Goal: Transaction & Acquisition: Download file/media

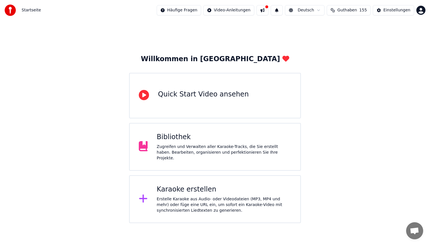
click at [184, 196] on div "Erstelle Karaoke aus Audio- oder Videodateien (MP3, MP4 und mehr) oder füge ein…" at bounding box center [224, 204] width 134 height 17
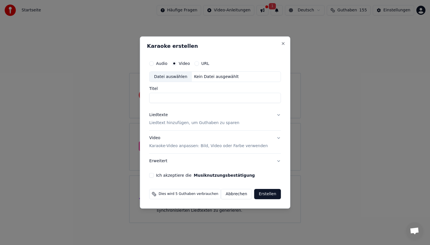
click at [174, 73] on div "Datei auswählen" at bounding box center [170, 77] width 42 height 10
type input "**********"
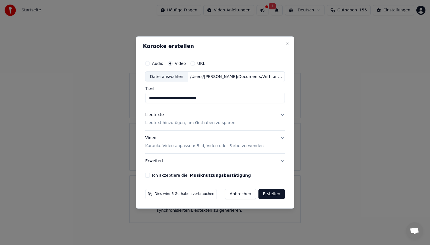
click at [178, 126] on button "Liedtexte Liedtext hinzufügen, um Guthaben zu sparen" at bounding box center [215, 119] width 140 height 23
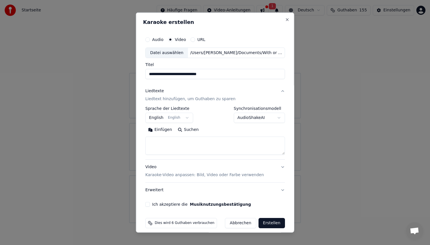
click at [173, 141] on textarea at bounding box center [215, 145] width 140 height 18
paste textarea "**********"
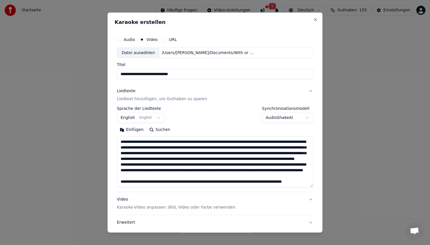
scroll to position [69, 0]
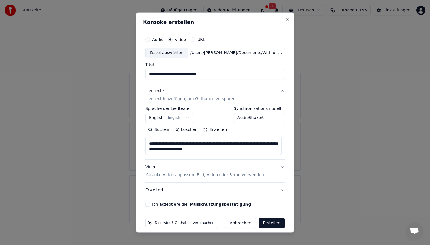
type textarea "**********"
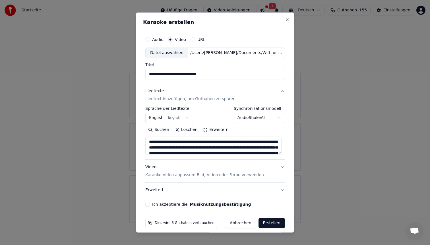
drag, startPoint x: 244, startPoint y: 151, endPoint x: 88, endPoint y: 72, distance: 174.7
click at [88, 72] on body "**********" at bounding box center [215, 111] width 430 height 223
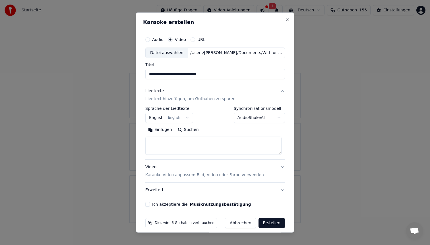
paste textarea "**********"
click at [152, 147] on textarea "**********" at bounding box center [213, 145] width 136 height 18
click at [151, 151] on textarea "**********" at bounding box center [213, 145] width 136 height 18
click at [151, 144] on textarea "**********" at bounding box center [213, 145] width 136 height 18
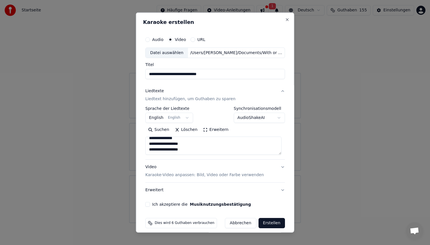
click at [152, 139] on textarea "**********" at bounding box center [213, 145] width 136 height 18
type textarea "**********"
click at [184, 173] on p "Karaoke-Video anpassen: Bild, Video oder Farbe verwenden" at bounding box center [204, 175] width 118 height 6
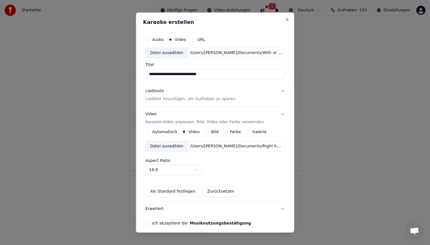
click at [163, 146] on div "Datei auswählen" at bounding box center [166, 146] width 42 height 10
click at [150, 222] on button "Ich akzeptiere die Musiknutzungsbestätigung" at bounding box center [147, 222] width 5 height 5
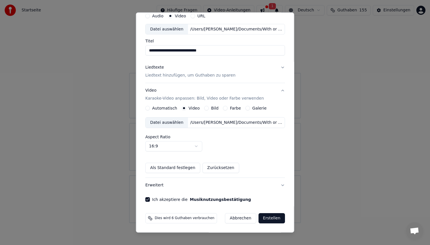
click at [267, 215] on button "Erstellen" at bounding box center [271, 218] width 26 height 10
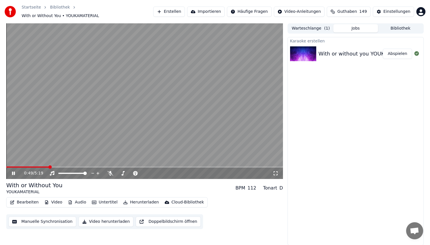
click at [174, 104] on video at bounding box center [144, 100] width 276 height 155
click at [21, 198] on button "Bearbeiten" at bounding box center [24, 202] width 33 height 8
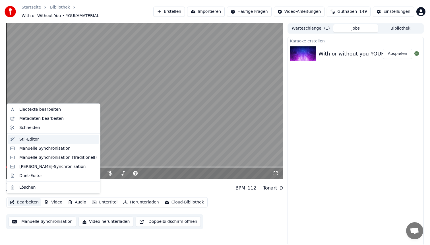
click at [41, 140] on div "Stil-Editor" at bounding box center [57, 139] width 77 height 6
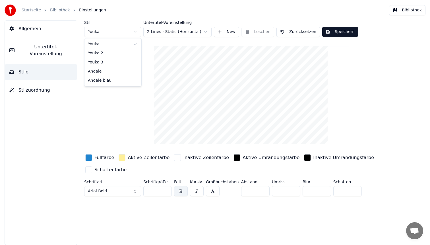
click at [109, 33] on html "Startseite Bibliothek Einstellungen Bibliothek Allgemein Untertitel-Voreinstell…" at bounding box center [215, 122] width 430 height 245
type input "**"
type input "*"
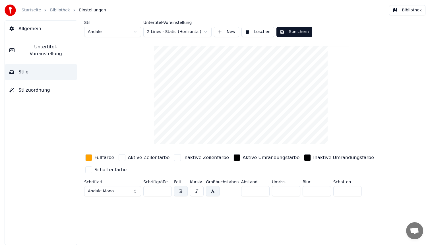
click at [91, 156] on div "button" at bounding box center [88, 157] width 7 height 7
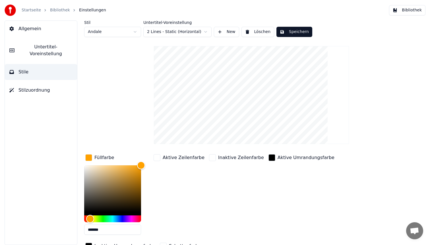
scroll to position [29, 0]
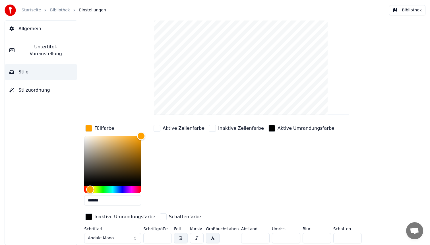
click at [117, 238] on button "Andale Mono" at bounding box center [112, 238] width 57 height 10
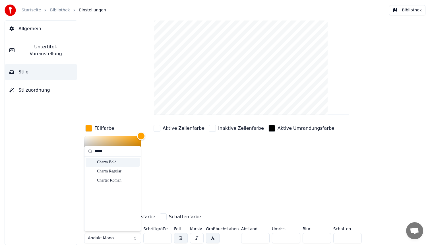
type input "*****"
click at [120, 162] on div "Charm Bold" at bounding box center [117, 162] width 40 height 6
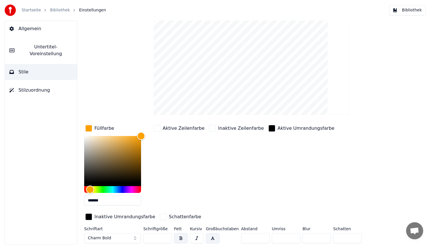
click at [212, 235] on button "button" at bounding box center [213, 238] width 14 height 10
click at [159, 237] on input "**" at bounding box center [157, 238] width 28 height 10
type input "*"
type input "**"
drag, startPoint x: 248, startPoint y: 237, endPoint x: 222, endPoint y: 228, distance: 28.1
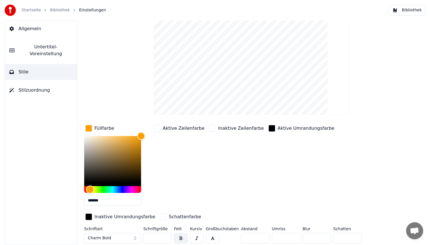
click at [227, 230] on div "Schriftart Charm Bold Schriftgröße ** Fett Kursiv Großbuchstaben Abstand * Umri…" at bounding box center [234, 235] width 301 height 19
type input "*"
type input "*******"
click at [95, 187] on div "Hue" at bounding box center [112, 189] width 57 height 7
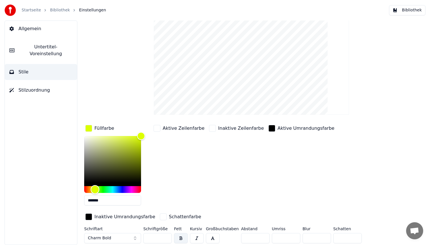
scroll to position [0, 0]
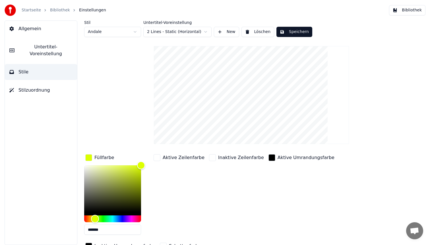
click at [298, 30] on button "Speichern" at bounding box center [294, 32] width 36 height 10
click at [406, 10] on button "Bibliothek" at bounding box center [407, 10] width 36 height 10
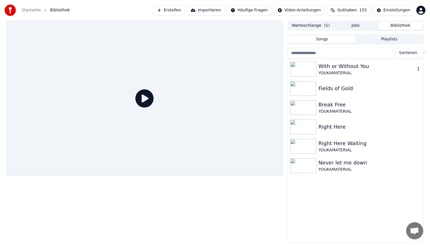
click at [343, 76] on div "With or Without You YOUKAMATERIAL" at bounding box center [356, 68] width 136 height 19
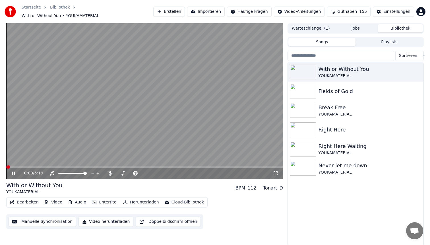
click at [71, 166] on span at bounding box center [144, 166] width 276 height 1
click at [163, 129] on video at bounding box center [144, 100] width 276 height 155
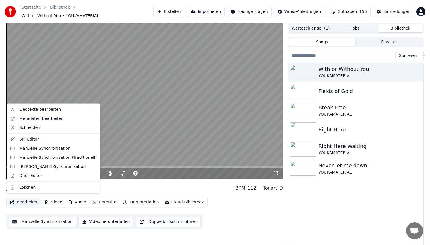
click at [28, 198] on button "Bearbeiten" at bounding box center [24, 202] width 33 height 8
click at [37, 138] on div "Stil-Editor" at bounding box center [29, 139] width 20 height 6
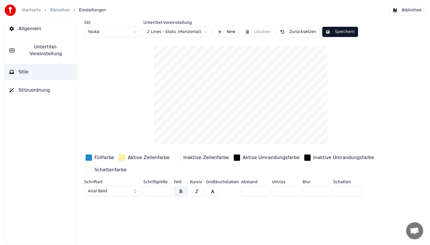
click at [103, 29] on html "Startseite Bibliothek Einstellungen Bibliothek Allgemein Untertitel-Voreinstell…" at bounding box center [215, 122] width 430 height 245
type input "**"
type input "*"
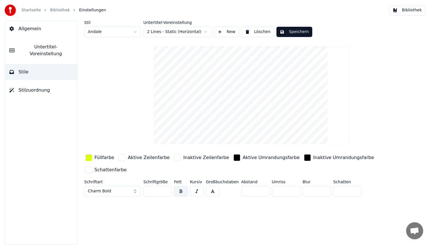
click at [134, 189] on button "Charm Bold" at bounding box center [112, 191] width 57 height 10
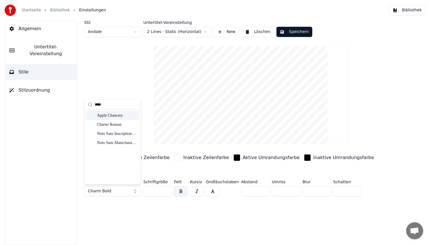
type input "****"
click at [118, 114] on div "Apple Chancery" at bounding box center [117, 116] width 40 height 6
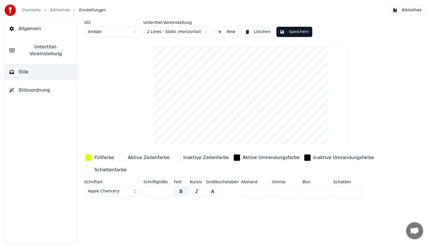
click at [304, 158] on div "button" at bounding box center [307, 157] width 7 height 7
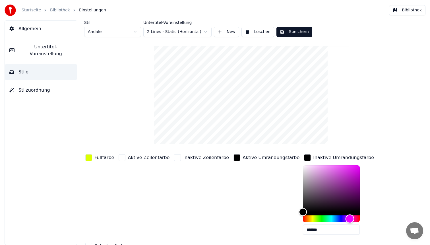
click at [332, 218] on div "Hue" at bounding box center [331, 218] width 57 height 7
click at [329, 167] on div "Color" at bounding box center [331, 188] width 57 height 47
type input "*******"
click at [338, 218] on div "Hue" at bounding box center [331, 218] width 57 height 7
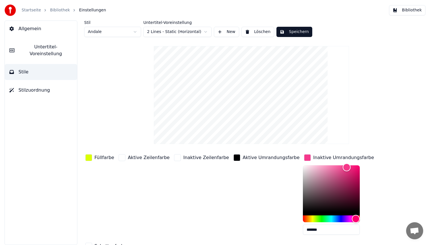
click at [342, 217] on div at bounding box center [331, 193] width 57 height 57
drag, startPoint x: 313, startPoint y: 230, endPoint x: 257, endPoint y: 226, distance: 56.1
click at [258, 227] on div "Füllfarbe Aktive Zeilenfarbe Inaktive Zeilenfarbe Aktive Umrandungsfarbe Inakti…" at bounding box center [234, 202] width 301 height 98
click at [233, 158] on div "button" at bounding box center [236, 157] width 7 height 7
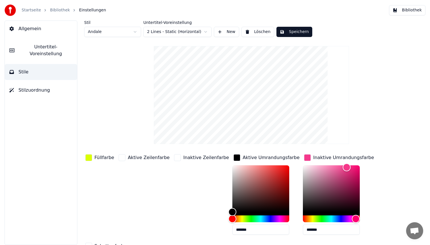
drag, startPoint x: 244, startPoint y: 230, endPoint x: 175, endPoint y: 227, distance: 69.1
click at [179, 228] on div "Füllfarbe Aktive Zeilenfarbe Inaktive Zeilenfarbe Aktive Umrandungsfarbe ******…" at bounding box center [234, 202] width 301 height 98
paste input "text"
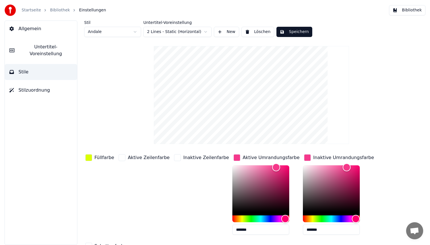
type input "*******"
click at [295, 33] on button "Speichern" at bounding box center [294, 32] width 36 height 10
click at [410, 9] on button "Bibliothek" at bounding box center [407, 10] width 36 height 10
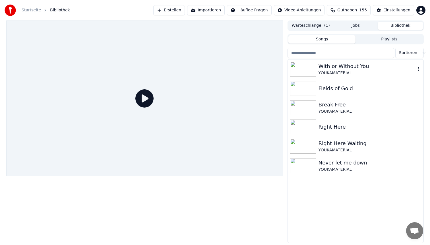
click at [338, 69] on div "With or Without You" at bounding box center [366, 66] width 97 height 8
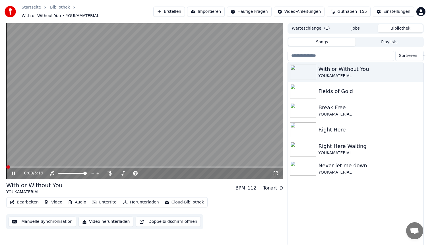
click at [67, 166] on span at bounding box center [144, 166] width 276 height 1
click at [89, 108] on video at bounding box center [144, 100] width 276 height 155
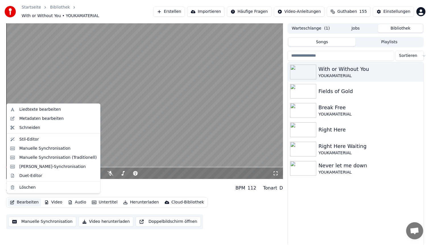
click at [28, 198] on button "Bearbeiten" at bounding box center [24, 202] width 33 height 8
click at [44, 139] on div "Stil-Editor" at bounding box center [57, 139] width 77 height 6
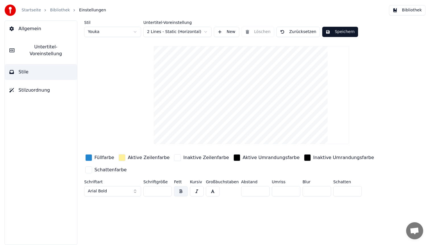
click at [111, 34] on html "Startseite Bibliothek Einstellungen Bibliothek Allgemein Untertitel-Voreinstell…" at bounding box center [215, 122] width 430 height 245
type input "**"
type input "*"
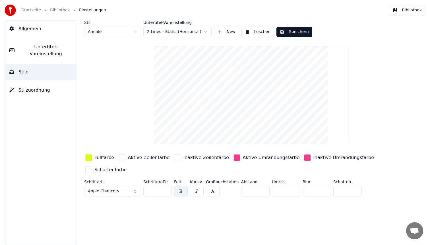
click at [102, 192] on span "Apple Chancery" at bounding box center [104, 191] width 32 height 6
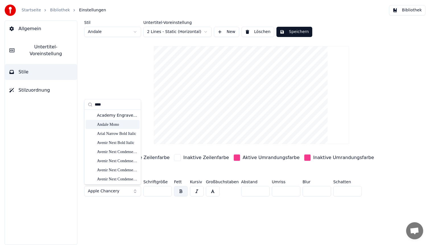
type input "****"
click at [104, 125] on div "Andale Mono" at bounding box center [117, 124] width 40 height 6
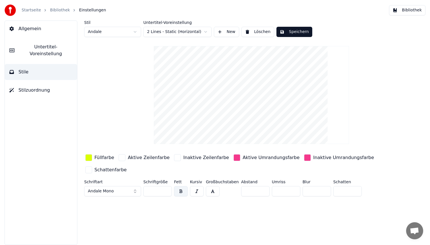
click at [305, 31] on button "Speichern" at bounding box center [294, 32] width 36 height 10
click at [414, 10] on button "Bibliothek" at bounding box center [407, 10] width 36 height 10
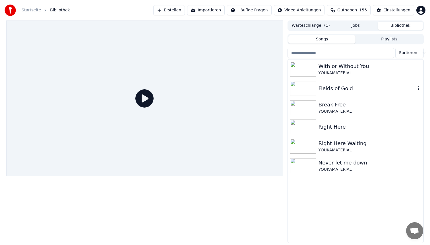
click at [336, 73] on div "YOUKAMATERIAL" at bounding box center [369, 73] width 103 height 6
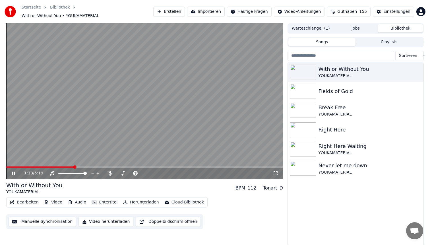
click at [73, 166] on span at bounding box center [144, 166] width 276 height 1
click at [100, 111] on video at bounding box center [144, 100] width 276 height 155
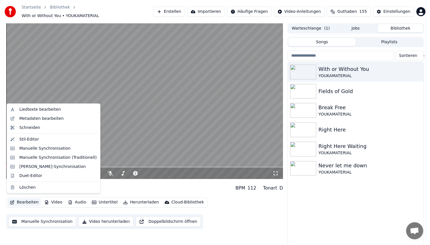
click at [19, 201] on button "Bearbeiten" at bounding box center [24, 202] width 33 height 8
click at [41, 141] on div "Stil-Editor" at bounding box center [57, 139] width 77 height 6
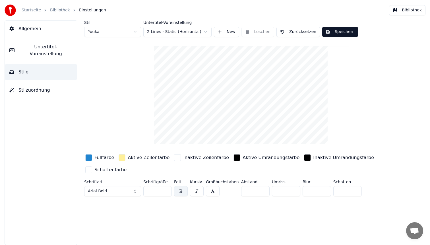
drag, startPoint x: 157, startPoint y: 192, endPoint x: 126, endPoint y: 186, distance: 31.0
click at [126, 186] on div "Schriftart Arial Bold Schriftgröße ** Fett Kursiv Großbuchstaben Abstand * Umri…" at bounding box center [234, 189] width 301 height 19
click at [210, 192] on button "button" at bounding box center [213, 191] width 14 height 10
click at [119, 30] on html "Startseite Bibliothek Einstellungen Bibliothek Allgemein Untertitel-Voreinstell…" at bounding box center [215, 122] width 430 height 245
type input "**"
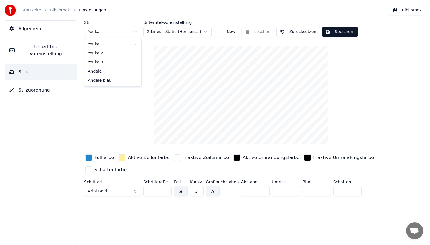
type input "*"
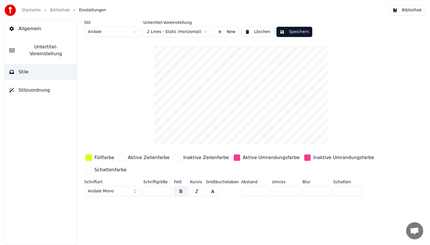
click at [159, 193] on input "**" at bounding box center [157, 191] width 28 height 10
type input "*"
type input "**"
click at [214, 191] on button "button" at bounding box center [213, 191] width 14 height 10
click at [127, 30] on html "Startseite Bibliothek Einstellungen Bibliothek Allgemein Untertitel-Voreinstell…" at bounding box center [215, 122] width 430 height 245
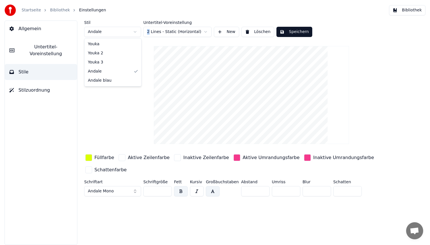
click at [127, 30] on html "Startseite Bibliothek Einstellungen Bibliothek Allgemein Untertitel-Voreinstell…" at bounding box center [215, 122] width 430 height 245
click at [304, 159] on div "button" at bounding box center [307, 157] width 7 height 7
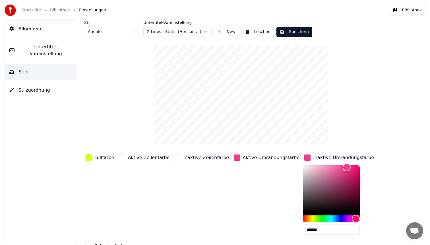
drag, startPoint x: 311, startPoint y: 228, endPoint x: 244, endPoint y: 222, distance: 67.0
click at [244, 222] on div "Füllfarbe Aktive Zeilenfarbe Inaktive Zeilenfarbe Aktive Umrandungsfarbe Inakti…" at bounding box center [234, 202] width 301 height 98
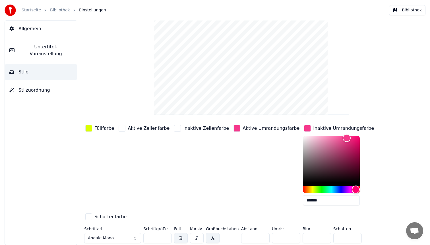
click at [88, 217] on div "button" at bounding box center [88, 216] width 7 height 7
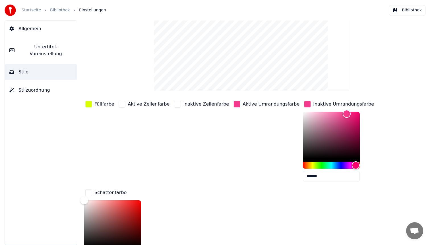
scroll to position [105, 0]
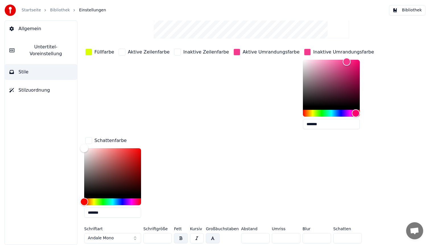
drag, startPoint x: 51, startPoint y: 197, endPoint x: 38, endPoint y: 195, distance: 12.9
click at [38, 195] on div "Allgemein Untertitel-Voreinstellung Stile Stilzuordnung Stil Andale Untertitel-…" at bounding box center [215, 132] width 430 height 224
paste input "text"
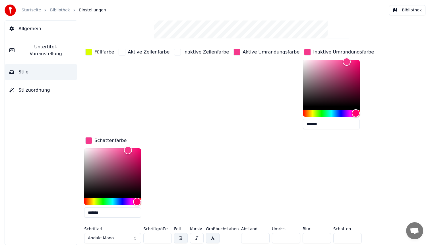
type input "*******"
drag, startPoint x: 345, startPoint y: 238, endPoint x: 282, endPoint y: 222, distance: 65.3
click at [282, 222] on div "Füllfarbe Aktive Zeilenfarbe Inaktive Zeilenfarbe Aktive Umrandungsfarbe Inakti…" at bounding box center [234, 146] width 301 height 198
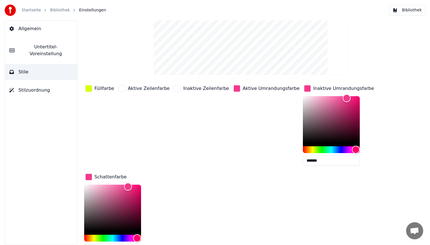
scroll to position [0, 0]
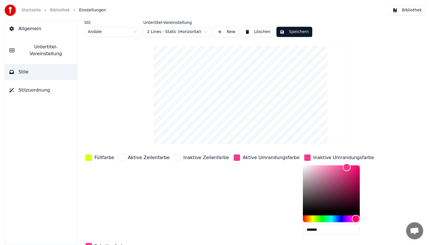
type input "*"
click at [302, 34] on button "Speichern" at bounding box center [294, 32] width 36 height 10
click at [416, 12] on button "Bibliothek" at bounding box center [407, 10] width 36 height 10
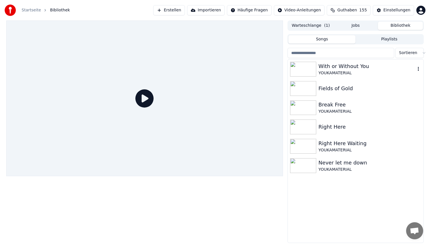
click at [326, 69] on div "With or Without You" at bounding box center [366, 66] width 97 height 8
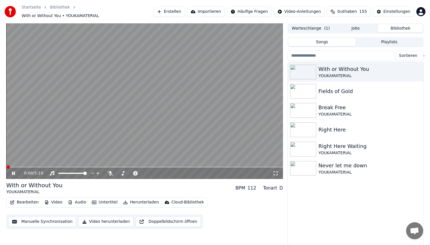
click at [52, 166] on span at bounding box center [144, 166] width 276 height 1
click at [184, 114] on video at bounding box center [144, 100] width 276 height 155
click at [27, 201] on button "Bearbeiten" at bounding box center [24, 202] width 33 height 8
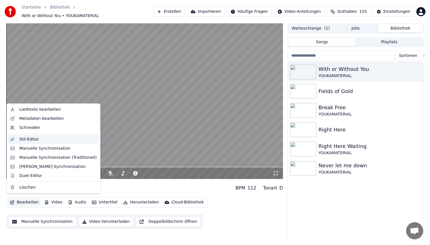
click at [41, 141] on div "Stil-Editor" at bounding box center [57, 139] width 77 height 6
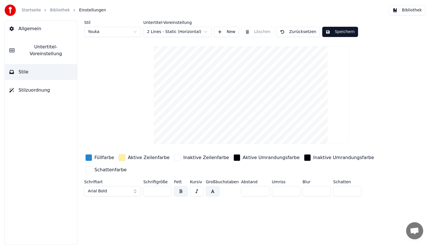
click at [112, 32] on html "Startseite Bibliothek Einstellungen Bibliothek Allgemein Untertitel-Voreinstell…" at bounding box center [215, 122] width 430 height 245
type input "**"
type input "*"
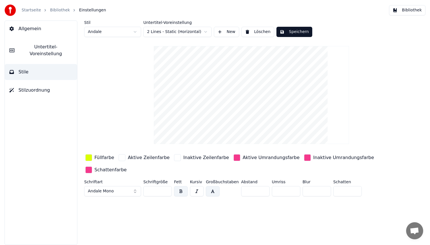
drag, startPoint x: 156, startPoint y: 189, endPoint x: 122, endPoint y: 187, distance: 33.9
click at [122, 187] on div "Schriftart Andale Mono Schriftgröße ** Fett Kursiv Großbuchstaben Abstand * Umr…" at bounding box center [234, 189] width 301 height 19
type input "**"
click at [299, 32] on button "Speichern" at bounding box center [294, 32] width 36 height 10
click at [405, 12] on button "Bibliothek" at bounding box center [407, 10] width 36 height 10
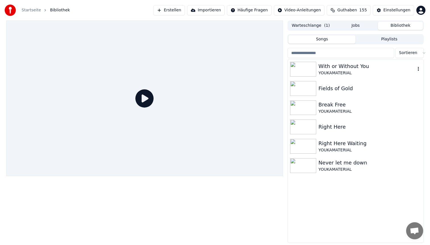
click at [357, 69] on div "With or Without You" at bounding box center [366, 66] width 97 height 8
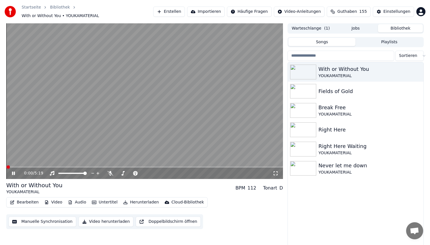
click at [98, 163] on video at bounding box center [144, 100] width 276 height 155
click at [96, 166] on span at bounding box center [144, 166] width 276 height 1
click at [77, 163] on video at bounding box center [144, 100] width 276 height 155
click at [58, 166] on span at bounding box center [51, 166] width 91 height 1
click at [41, 166] on span at bounding box center [33, 166] width 55 height 1
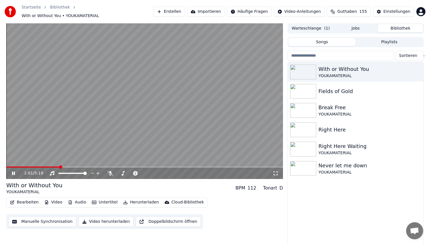
click at [145, 114] on video at bounding box center [144, 100] width 276 height 155
click at [28, 200] on button "Bearbeiten" at bounding box center [24, 202] width 33 height 8
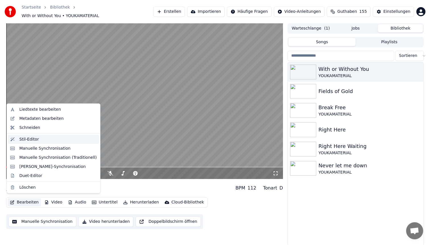
click at [36, 140] on div "Stil-Editor" at bounding box center [29, 139] width 20 height 6
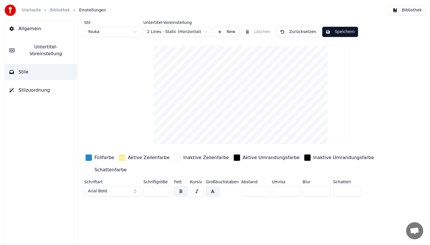
click at [34, 48] on span "Untertitel-Voreinstellung" at bounding box center [45, 50] width 53 height 14
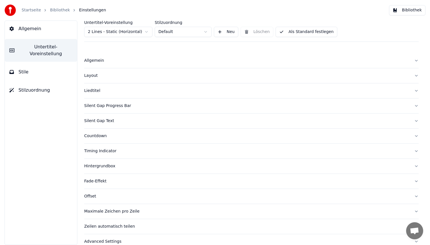
scroll to position [9, 0]
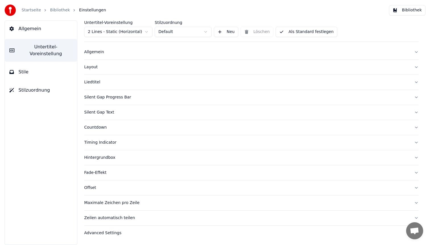
click at [115, 204] on div "Maximale Zeichen pro Zeile" at bounding box center [246, 203] width 325 height 6
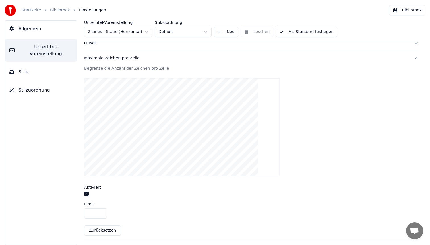
scroll to position [182, 0]
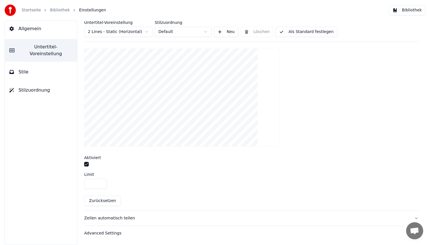
click at [87, 163] on button "button" at bounding box center [86, 164] width 5 height 5
click at [409, 9] on button "Bibliothek" at bounding box center [407, 10] width 36 height 10
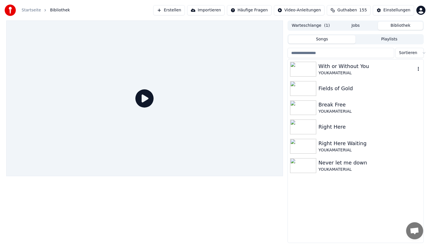
click at [359, 74] on div "YOUKAMATERIAL" at bounding box center [366, 73] width 97 height 6
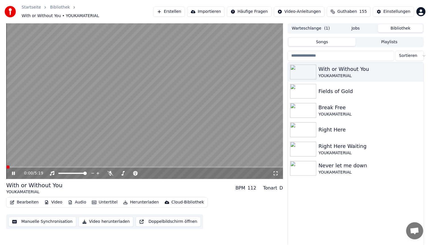
click at [70, 166] on span at bounding box center [144, 166] width 276 height 1
click at [105, 166] on span at bounding box center [144, 166] width 276 height 1
click at [91, 123] on video at bounding box center [144, 100] width 276 height 155
click at [29, 198] on button "Bearbeiten" at bounding box center [24, 202] width 33 height 8
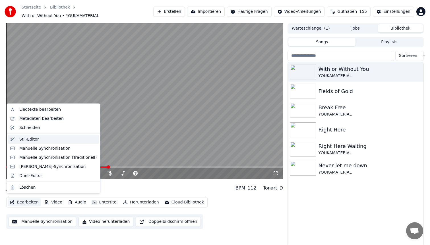
click at [55, 137] on div "Stil-Editor" at bounding box center [57, 139] width 77 height 6
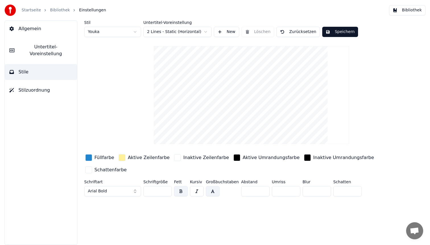
click at [114, 31] on html "Startseite Bibliothek Einstellungen Bibliothek Allgemein Untertitel-Voreinstell…" at bounding box center [215, 122] width 430 height 245
type input "**"
type input "*"
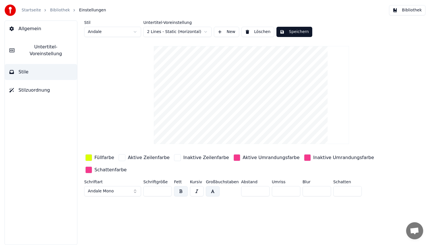
drag, startPoint x: 246, startPoint y: 191, endPoint x: 226, endPoint y: 186, distance: 20.5
click at [244, 191] on input "*" at bounding box center [255, 191] width 28 height 10
type input "*"
click at [155, 190] on input "**" at bounding box center [157, 191] width 28 height 10
type input "**"
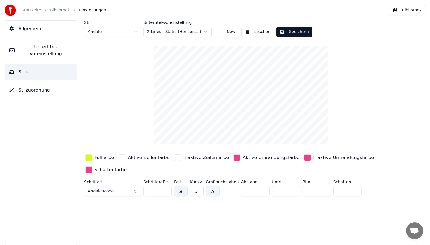
click at [88, 157] on div "button" at bounding box center [88, 157] width 7 height 7
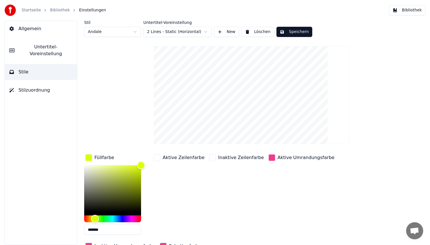
scroll to position [29, 0]
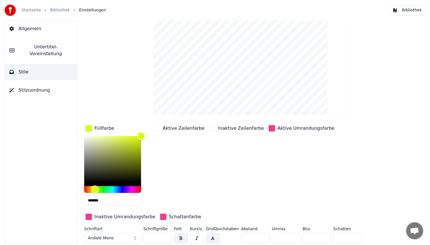
click at [268, 129] on div "button" at bounding box center [271, 128] width 7 height 7
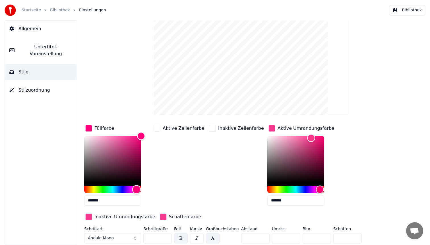
click at [136, 188] on div "Hue" at bounding box center [112, 189] width 57 height 7
type input "*******"
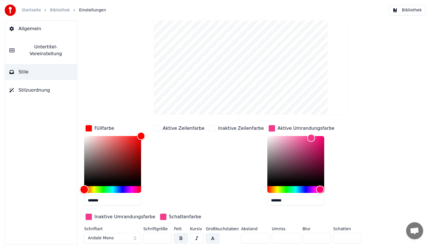
drag, startPoint x: 136, startPoint y: 188, endPoint x: 65, endPoint y: 188, distance: 71.3
click at [65, 188] on div "Allgemein Untertitel-Voreinstellung Stile Stilzuordnung Stil Andale Untertitel-…" at bounding box center [215, 132] width 430 height 224
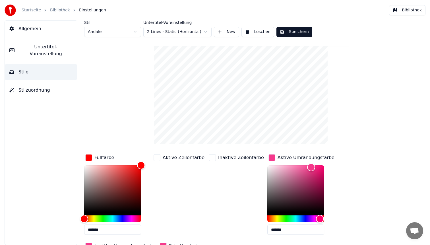
click at [297, 29] on button "Speichern" at bounding box center [294, 32] width 36 height 10
click at [403, 5] on button "Bibliothek" at bounding box center [407, 10] width 36 height 10
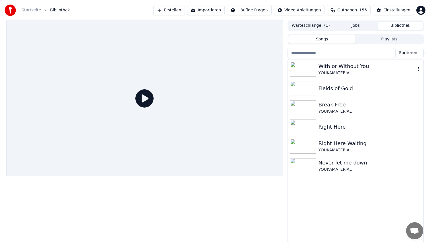
click at [329, 78] on div "With or Without You YOUKAMATERIAL" at bounding box center [356, 68] width 136 height 19
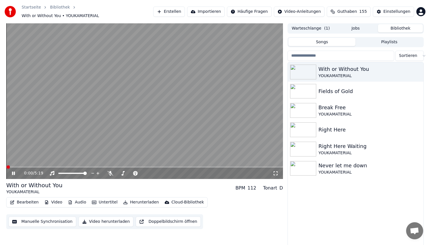
click at [52, 166] on span at bounding box center [144, 166] width 276 height 1
click at [86, 92] on video at bounding box center [144, 100] width 276 height 155
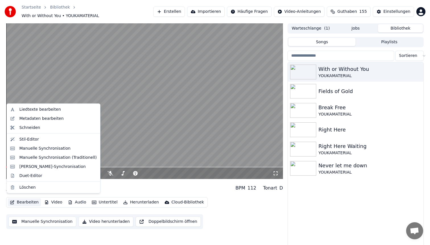
click at [19, 199] on button "Bearbeiten" at bounding box center [24, 202] width 33 height 8
click at [37, 139] on div "Stil-Editor" at bounding box center [29, 139] width 20 height 6
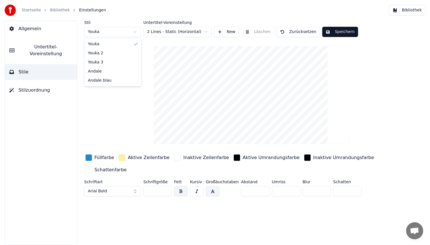
click at [100, 37] on body "Startseite Bibliothek Einstellungen Bibliothek Allgemein Untertitel-Voreinstell…" at bounding box center [215, 122] width 430 height 245
type input "**"
type input "*"
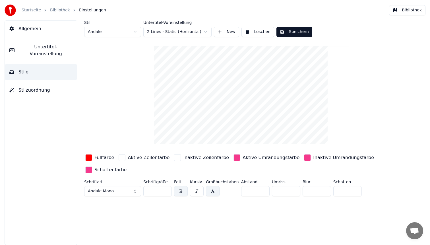
click at [89, 157] on div "button" at bounding box center [88, 157] width 7 height 7
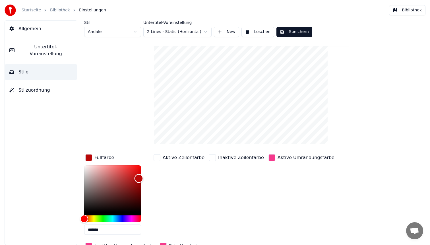
click at [139, 178] on div "Color" at bounding box center [112, 188] width 57 height 47
type input "*******"
click at [140, 176] on div "Color" at bounding box center [140, 176] width 9 height 9
click at [302, 34] on button "Speichern" at bounding box center [294, 32] width 36 height 10
click at [410, 8] on button "Bibliothek" at bounding box center [407, 10] width 36 height 10
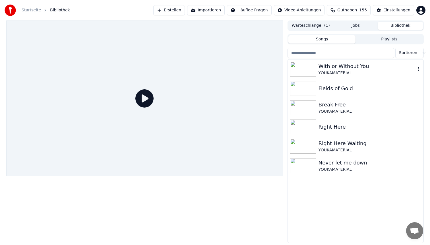
click at [355, 72] on div "YOUKAMATERIAL" at bounding box center [366, 73] width 97 height 6
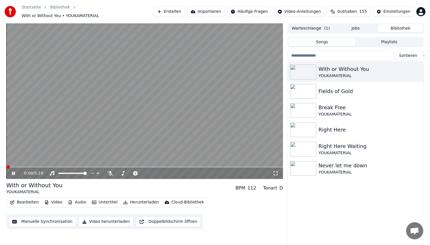
click at [67, 162] on video at bounding box center [144, 100] width 276 height 155
click at [67, 166] on span at bounding box center [144, 166] width 276 height 1
click at [136, 107] on video at bounding box center [144, 100] width 276 height 155
click at [17, 166] on span at bounding box center [46, 166] width 81 height 1
click at [145, 86] on video at bounding box center [144, 100] width 276 height 155
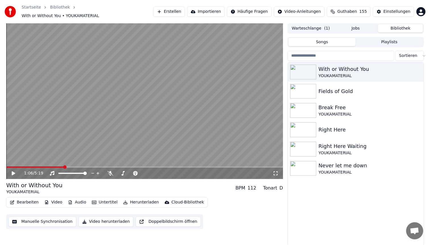
click at [28, 201] on button "Bearbeiten" at bounding box center [24, 202] width 33 height 8
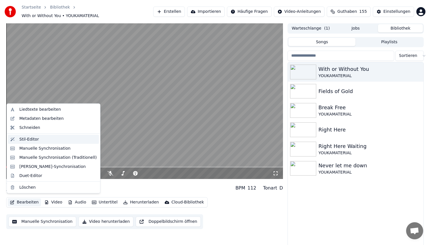
click at [38, 141] on div "Stil-Editor" at bounding box center [57, 139] width 77 height 6
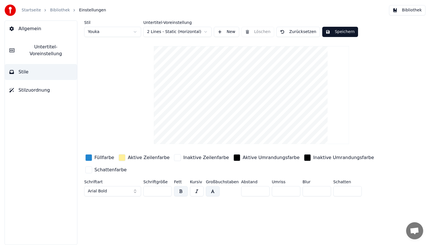
click at [38, 47] on span "Untertitel-Voreinstellung" at bounding box center [45, 50] width 53 height 14
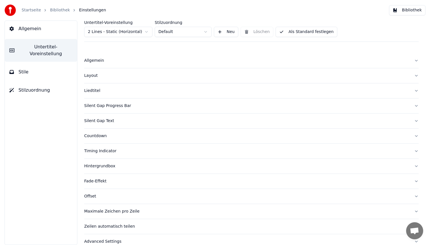
click at [112, 75] on div "Layout" at bounding box center [246, 76] width 325 height 6
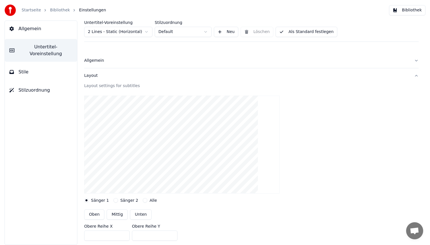
click at [98, 237] on input "***" at bounding box center [106, 235] width 45 height 10
type input "***"
click at [145, 236] on input "***" at bounding box center [154, 235] width 45 height 10
type input "***"
click at [305, 30] on button "Als Standard festlegen" at bounding box center [306, 32] width 62 height 10
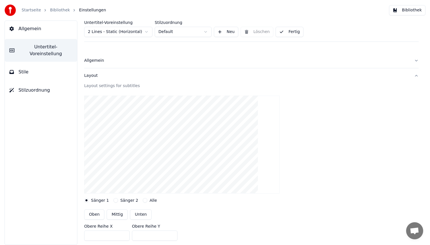
click at [409, 13] on button "Bibliothek" at bounding box center [407, 10] width 36 height 10
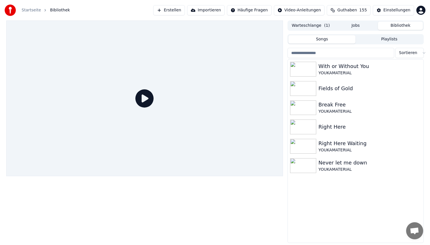
click at [345, 66] on div "With or Without You" at bounding box center [369, 66] width 103 height 8
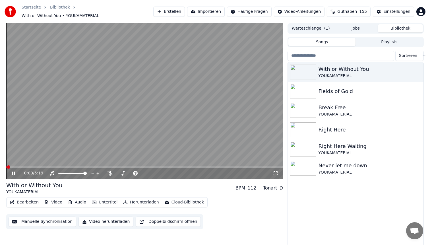
click at [69, 166] on span at bounding box center [144, 166] width 276 height 1
click at [107, 113] on video at bounding box center [144, 100] width 276 height 155
click at [19, 200] on button "Bearbeiten" at bounding box center [24, 202] width 33 height 8
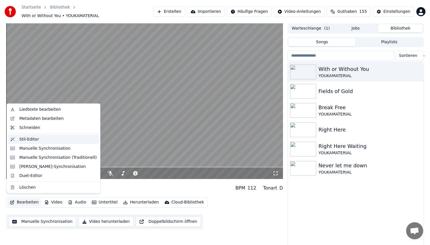
click at [39, 141] on div "Stil-Editor" at bounding box center [57, 139] width 77 height 6
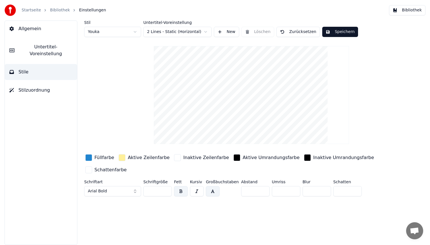
click at [61, 47] on span "Untertitel-Voreinstellung" at bounding box center [45, 50] width 53 height 14
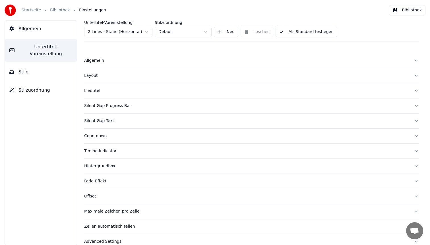
click at [115, 77] on div "Layout" at bounding box center [246, 76] width 325 height 6
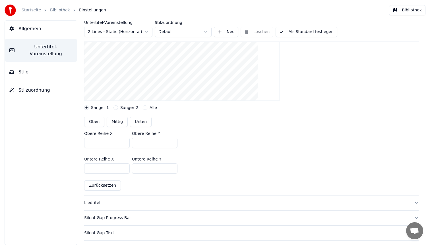
scroll to position [129, 0]
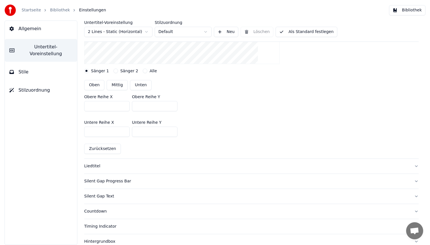
click at [103, 105] on input "***" at bounding box center [106, 106] width 45 height 10
type input "***"
click at [160, 101] on input "***" at bounding box center [154, 106] width 45 height 10
click at [151, 105] on input "***" at bounding box center [154, 106] width 45 height 10
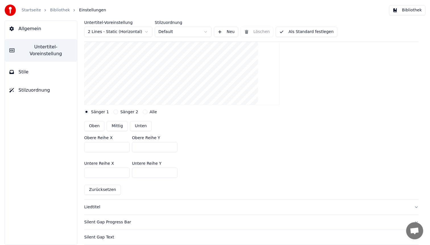
scroll to position [61, 0]
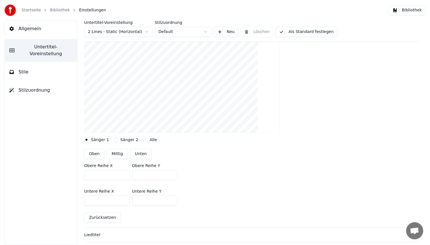
type input "***"
click at [152, 199] on input "***" at bounding box center [154, 200] width 45 height 10
type input "***"
click at [307, 33] on button "Als Standard festlegen" at bounding box center [306, 32] width 62 height 10
click at [410, 12] on button "Bibliothek" at bounding box center [407, 10] width 36 height 10
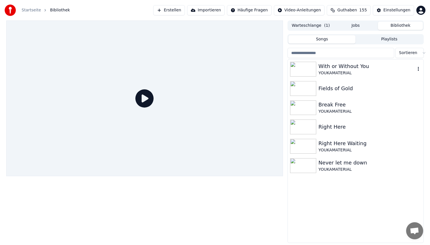
click at [364, 66] on div "With or Without You" at bounding box center [366, 66] width 97 height 8
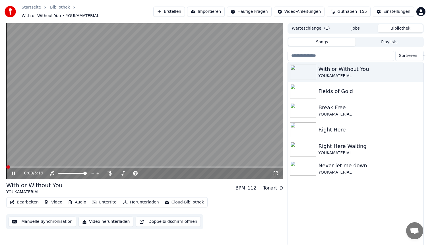
click at [73, 166] on span at bounding box center [144, 166] width 276 height 1
click at [106, 133] on video at bounding box center [144, 100] width 276 height 155
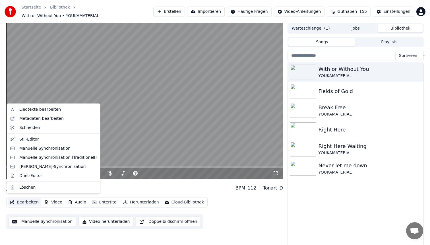
click at [24, 201] on button "Bearbeiten" at bounding box center [24, 202] width 33 height 8
click at [44, 142] on div "Stil-Editor" at bounding box center [53, 138] width 91 height 9
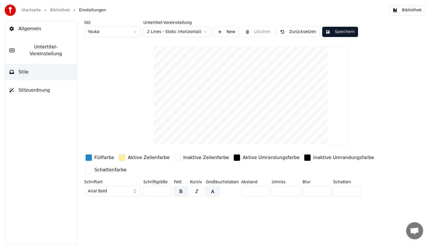
click at [64, 47] on span "Untertitel-Voreinstellung" at bounding box center [45, 50] width 53 height 14
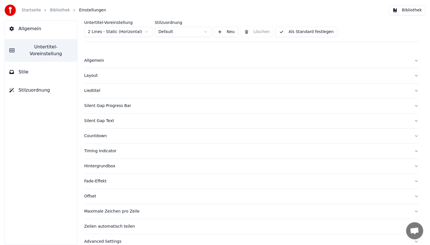
click at [110, 74] on div "Layout" at bounding box center [246, 76] width 325 height 6
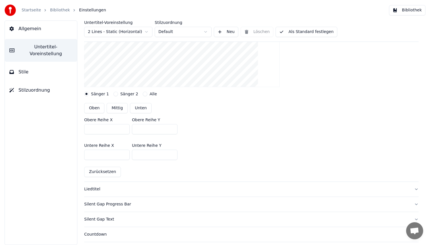
scroll to position [108, 0]
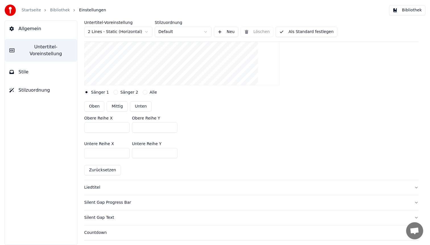
click at [106, 171] on button "Zurücksetzen" at bounding box center [102, 170] width 37 height 10
type input "***"
click at [145, 153] on input "***" at bounding box center [154, 153] width 45 height 10
click at [138, 151] on input "****" at bounding box center [154, 153] width 45 height 10
click at [107, 168] on button "Zurücksetzen" at bounding box center [102, 170] width 37 height 10
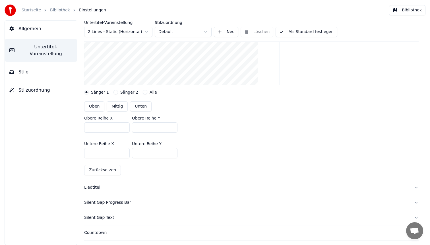
click at [147, 153] on input "***" at bounding box center [154, 153] width 45 height 10
type input "***"
click at [147, 125] on input "***" at bounding box center [154, 127] width 45 height 10
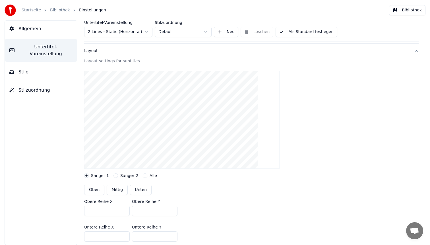
scroll to position [18, 0]
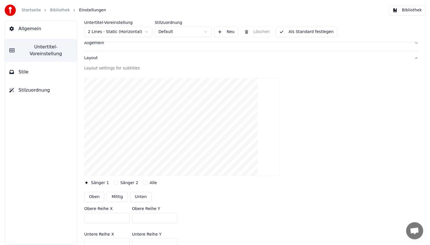
type input "***"
click at [306, 30] on button "Als Standard festlegen" at bounding box center [306, 32] width 62 height 10
click at [413, 8] on button "Bibliothek" at bounding box center [407, 10] width 36 height 10
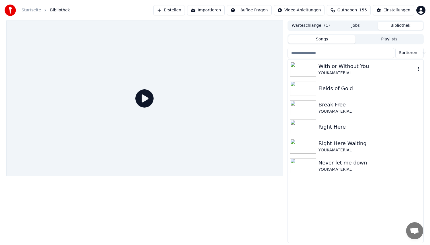
click at [358, 69] on div "With or Without You" at bounding box center [366, 66] width 97 height 8
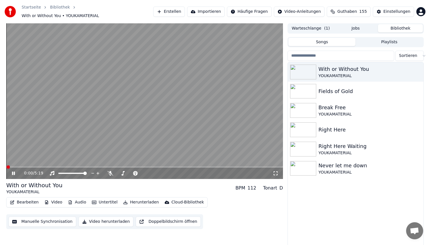
click at [90, 166] on span at bounding box center [144, 166] width 276 height 1
click at [112, 111] on video at bounding box center [144, 100] width 276 height 155
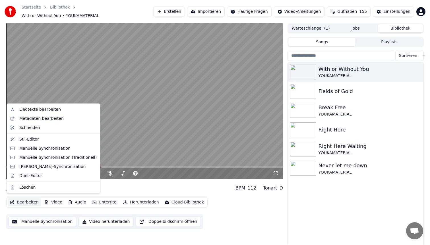
click at [18, 199] on button "Bearbeiten" at bounding box center [24, 202] width 33 height 8
click at [42, 136] on div "Stil-Editor" at bounding box center [57, 139] width 77 height 6
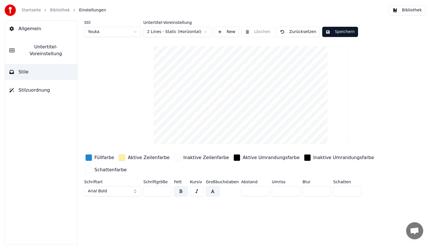
click at [53, 51] on button "Untertitel-Voreinstellung" at bounding box center [41, 50] width 72 height 23
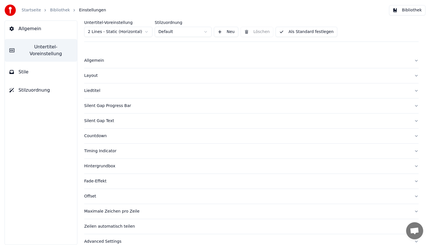
click at [113, 78] on div "Layout" at bounding box center [246, 76] width 325 height 6
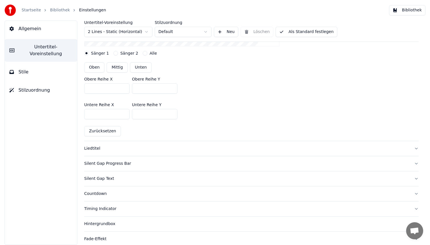
scroll to position [165, 0]
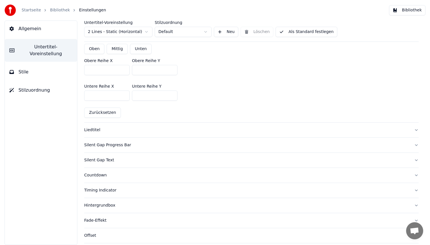
click at [93, 116] on button "Zurücksetzen" at bounding box center [102, 112] width 37 height 10
type input "***"
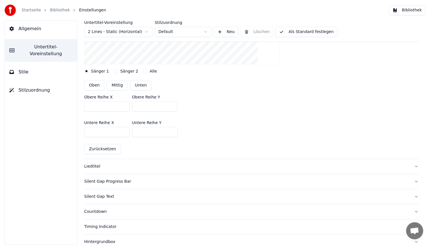
scroll to position [0, 0]
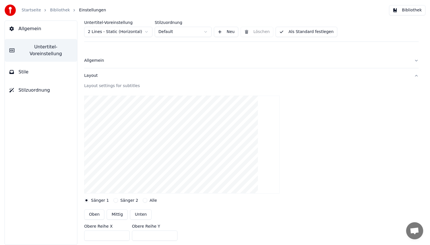
click at [302, 32] on button "Als Standard festlegen" at bounding box center [306, 32] width 62 height 10
click at [297, 28] on button "Fertig" at bounding box center [289, 32] width 28 height 10
click at [401, 5] on button "Bibliothek" at bounding box center [407, 10] width 36 height 10
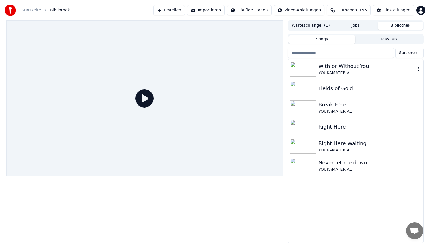
click at [347, 74] on div "YOUKAMATERIAL" at bounding box center [366, 73] width 97 height 6
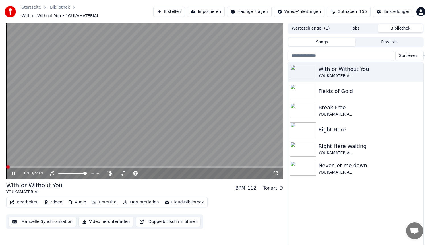
click at [49, 166] on span at bounding box center [144, 166] width 276 height 1
click at [146, 108] on video at bounding box center [144, 100] width 276 height 155
click at [342, 111] on div "YOUKAMATERIAL" at bounding box center [366, 114] width 97 height 6
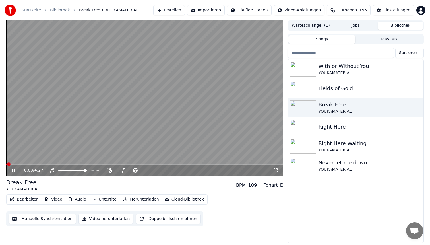
click at [89, 163] on video at bounding box center [144, 97] width 276 height 155
click at [89, 164] on span at bounding box center [144, 163] width 276 height 1
click at [336, 72] on div "YOUKAMATERIAL" at bounding box center [366, 73] width 97 height 6
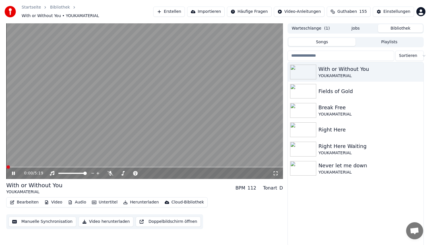
click at [72, 163] on video at bounding box center [144, 100] width 276 height 155
click at [73, 167] on div "0:00 / 5:19" at bounding box center [144, 172] width 276 height 11
click at [360, 108] on div "Break Free" at bounding box center [366, 107] width 97 height 8
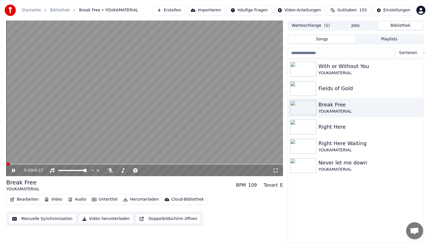
click at [103, 163] on span at bounding box center [144, 163] width 276 height 1
click at [332, 71] on div "YOUKAMATERIAL" at bounding box center [366, 73] width 97 height 6
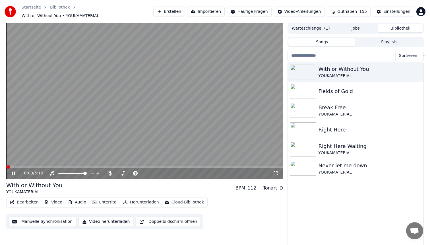
click at [82, 166] on span at bounding box center [144, 166] width 276 height 1
click at [103, 131] on video at bounding box center [144, 100] width 276 height 155
click at [21, 201] on button "Bearbeiten" at bounding box center [24, 202] width 33 height 8
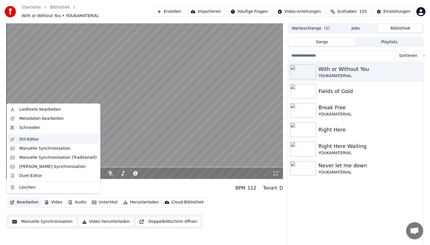
click at [37, 138] on div "Stil-Editor" at bounding box center [29, 139] width 20 height 6
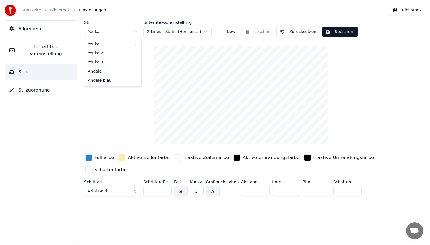
click at [122, 28] on html "Startseite Bibliothek Einstellungen Bibliothek Allgemein Untertitel-Voreinstell…" at bounding box center [215, 122] width 430 height 245
type input "**"
type input "*"
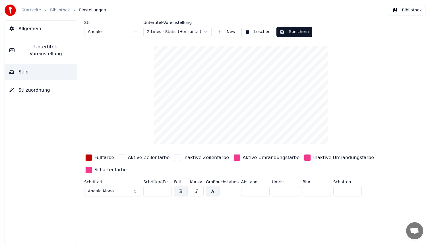
click at [161, 190] on input "**" at bounding box center [157, 191] width 28 height 10
type input "**"
click at [290, 31] on button "Speichern" at bounding box center [294, 32] width 36 height 10
click at [417, 10] on button "Bibliothek" at bounding box center [407, 10] width 36 height 10
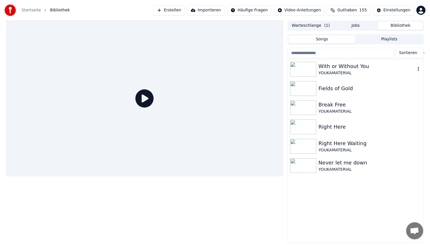
click at [345, 72] on div "YOUKAMATERIAL" at bounding box center [366, 73] width 97 height 6
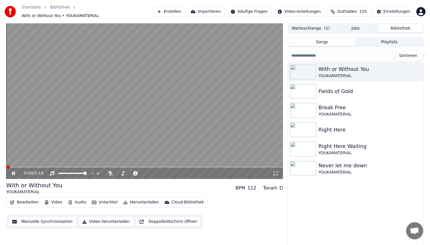
click at [58, 166] on span at bounding box center [144, 166] width 276 height 1
click at [42, 166] on span at bounding box center [24, 166] width 36 height 1
click at [31, 166] on span at bounding box center [24, 166] width 36 height 1
click at [22, 199] on button "Bearbeiten" at bounding box center [24, 202] width 33 height 8
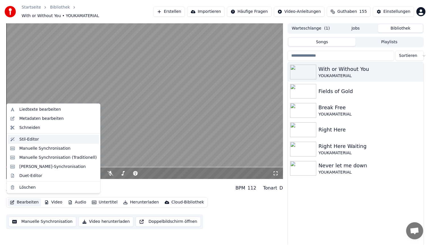
click at [37, 141] on div "Stil-Editor" at bounding box center [29, 139] width 20 height 6
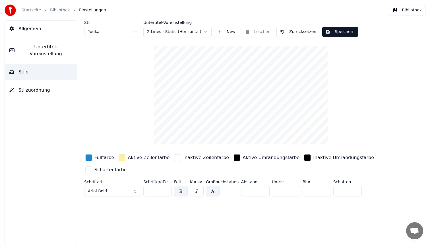
click at [36, 51] on button "Untertitel-Voreinstellung" at bounding box center [41, 50] width 72 height 23
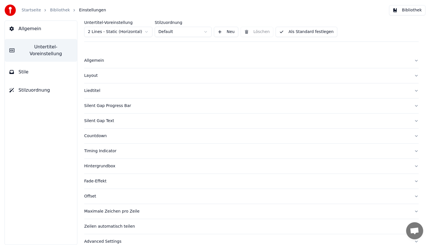
scroll to position [9, 0]
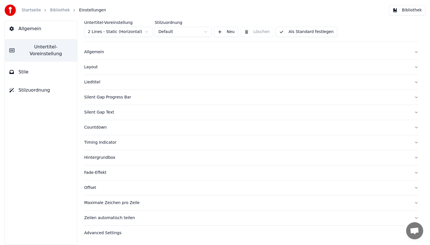
click at [104, 174] on div "Fade-Effekt" at bounding box center [246, 173] width 325 height 6
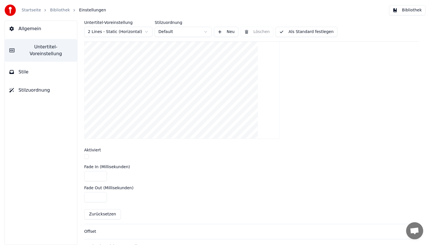
scroll to position [203, 0]
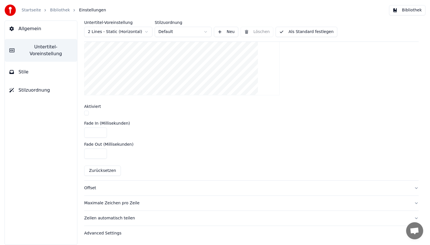
click at [86, 113] on button "button" at bounding box center [86, 113] width 5 height 5
drag, startPoint x: 96, startPoint y: 153, endPoint x: 68, endPoint y: 150, distance: 28.7
click at [68, 150] on div "Allgemein Untertitel-Voreinstellung Stile Stilzuordnung Untertitel-Voreinstellu…" at bounding box center [215, 132] width 430 height 224
type input "****"
click at [312, 35] on button "Als Standard festlegen" at bounding box center [306, 32] width 62 height 10
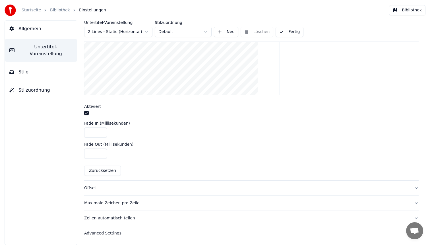
click at [412, 13] on button "Bibliothek" at bounding box center [407, 10] width 36 height 10
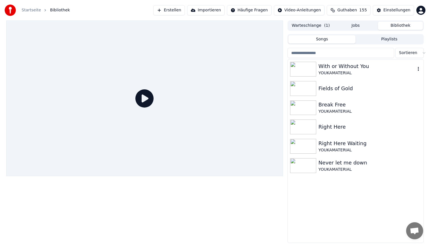
click at [345, 73] on div "YOUKAMATERIAL" at bounding box center [366, 73] width 97 height 6
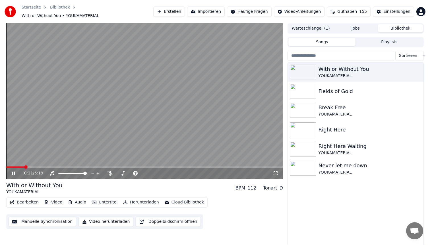
click at [24, 166] on span at bounding box center [144, 166] width 276 height 1
click at [42, 166] on span at bounding box center [144, 166] width 276 height 1
click at [119, 105] on video at bounding box center [144, 100] width 276 height 155
click at [29, 199] on button "Bearbeiten" at bounding box center [24, 202] width 33 height 8
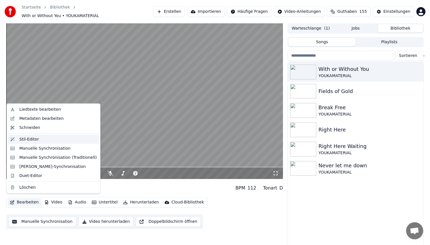
click at [43, 140] on div "Stil-Editor" at bounding box center [57, 139] width 77 height 6
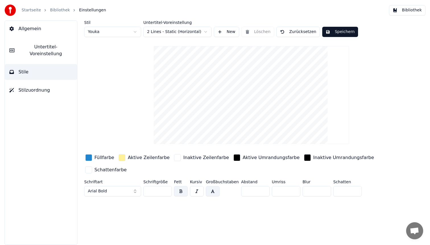
click at [45, 47] on span "Untertitel-Voreinstellung" at bounding box center [45, 50] width 53 height 14
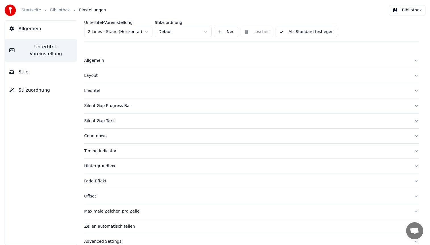
click at [103, 180] on div "Fade-Effekt" at bounding box center [246, 181] width 325 height 6
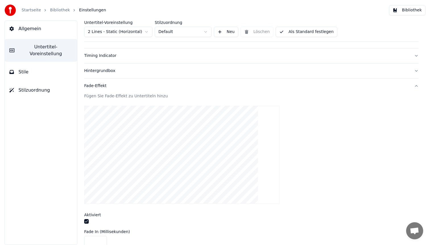
scroll to position [203, 0]
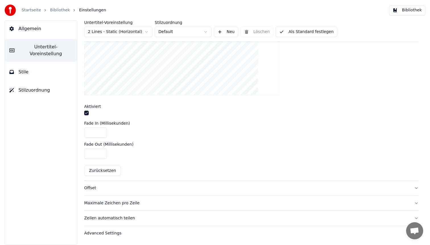
drag, startPoint x: 97, startPoint y: 153, endPoint x: 64, endPoint y: 148, distance: 33.1
click at [64, 148] on div "Allgemein Untertitel-Voreinstellung Stile Stilzuordnung Untertitel-Voreinstellu…" at bounding box center [215, 132] width 430 height 224
type input "***"
drag, startPoint x: 98, startPoint y: 132, endPoint x: 48, endPoint y: 120, distance: 51.5
click at [48, 120] on div "Allgemein Untertitel-Voreinstellung Stile Stilzuordnung Untertitel-Voreinstellu…" at bounding box center [215, 132] width 430 height 224
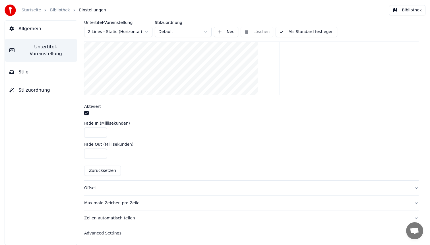
type input "***"
click at [321, 32] on button "Als Standard festlegen" at bounding box center [306, 32] width 62 height 10
click at [407, 12] on button "Bibliothek" at bounding box center [407, 10] width 36 height 10
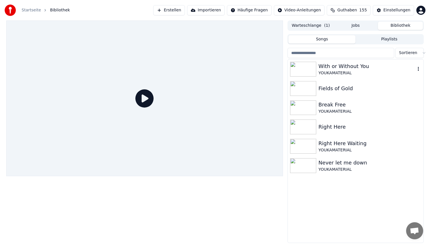
click at [358, 72] on div "YOUKAMATERIAL" at bounding box center [366, 73] width 97 height 6
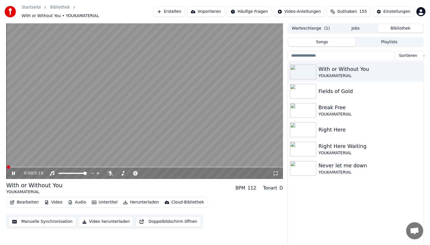
click at [52, 166] on span at bounding box center [144, 166] width 276 height 1
click at [133, 99] on video at bounding box center [144, 100] width 276 height 155
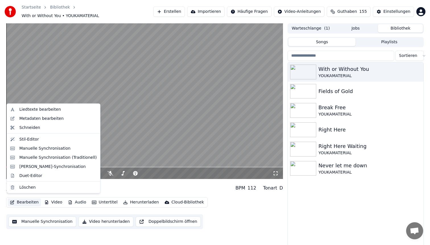
click at [29, 201] on button "Bearbeiten" at bounding box center [24, 202] width 33 height 8
click at [46, 138] on div "Stil-Editor" at bounding box center [57, 139] width 77 height 6
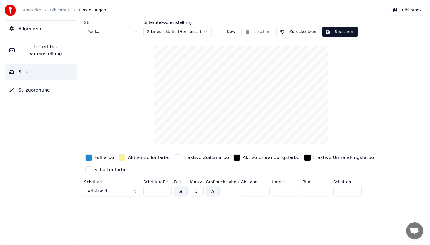
click at [45, 47] on span "Untertitel-Voreinstellung" at bounding box center [45, 50] width 53 height 14
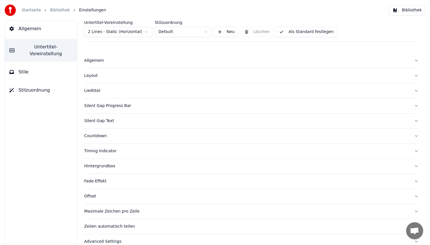
scroll to position [9, 0]
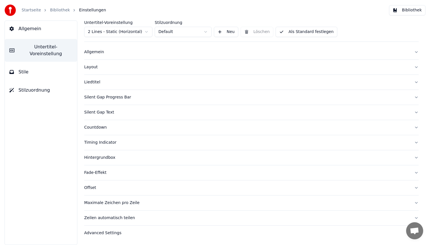
click at [129, 53] on div "Allgemein" at bounding box center [246, 52] width 325 height 6
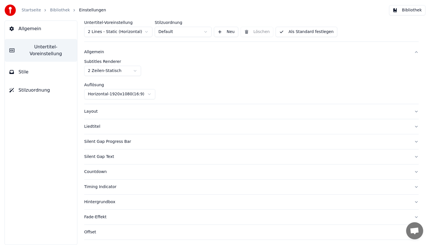
click at [109, 115] on button "Layout" at bounding box center [251, 111] width 334 height 15
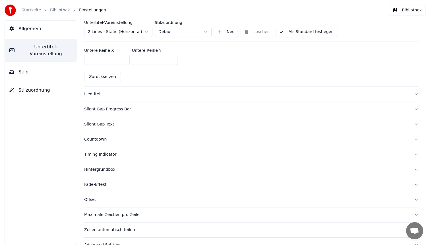
scroll to position [213, 0]
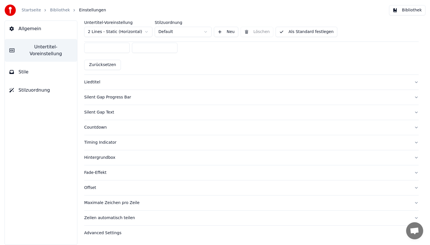
click at [123, 128] on div "Countdown" at bounding box center [246, 127] width 325 height 6
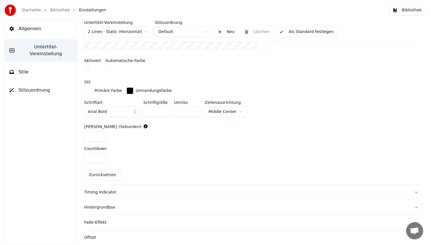
scroll to position [253, 0]
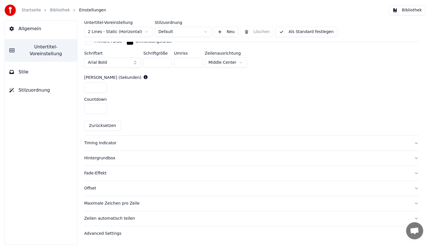
click at [123, 140] on div "Timing Indicator" at bounding box center [246, 143] width 325 height 6
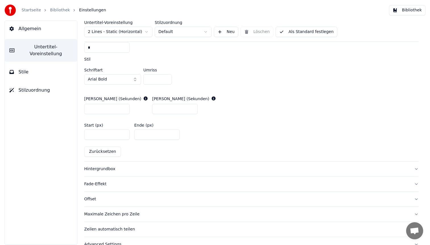
scroll to position [274, 0]
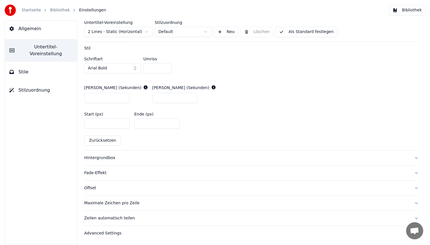
click at [138, 220] on div "Zeilen automatisch teilen" at bounding box center [246, 218] width 325 height 6
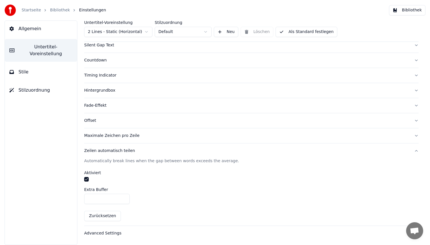
scroll to position [69, 0]
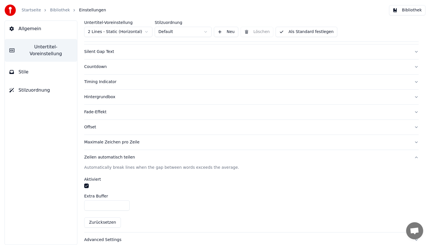
click at [141, 116] on button "Fade-Effekt" at bounding box center [251, 112] width 334 height 15
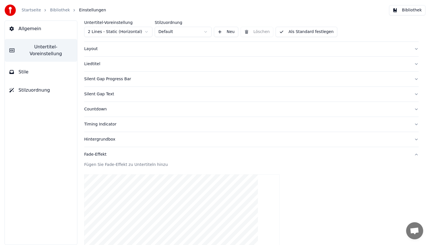
scroll to position [22, 0]
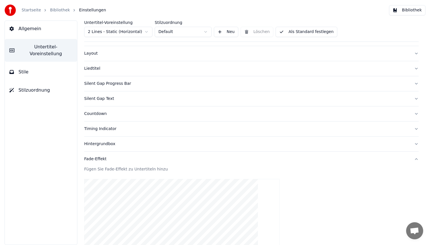
click at [156, 68] on div "Liedtitel" at bounding box center [246, 69] width 325 height 6
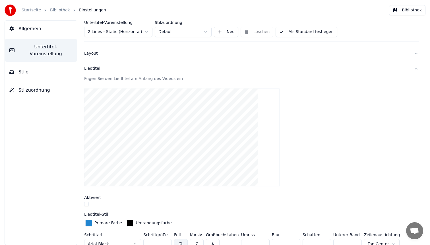
click at [156, 68] on div "Liedtitel" at bounding box center [246, 69] width 325 height 6
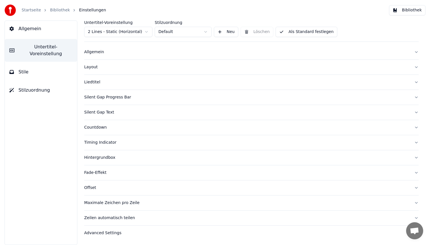
click at [156, 55] on div "Allgemein" at bounding box center [246, 52] width 325 height 6
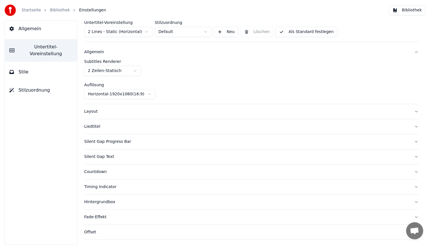
click at [156, 55] on div "Allgemein" at bounding box center [246, 52] width 325 height 6
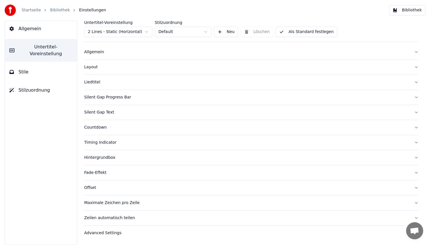
click at [125, 233] on div "Advanced Settings" at bounding box center [246, 233] width 325 height 6
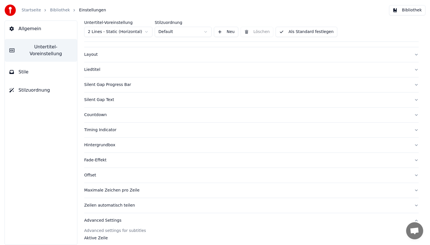
scroll to position [24, 0]
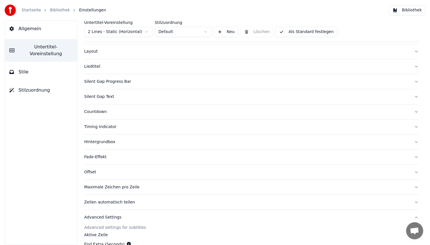
click at [96, 156] on div "Fade-Effekt" at bounding box center [246, 157] width 325 height 6
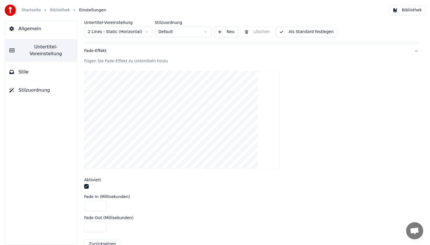
scroll to position [203, 0]
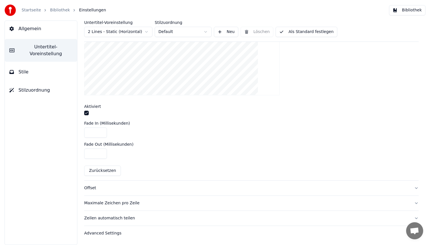
click at [86, 111] on button "button" at bounding box center [86, 113] width 5 height 5
click at [105, 232] on div "Advanced Settings" at bounding box center [246, 233] width 325 height 6
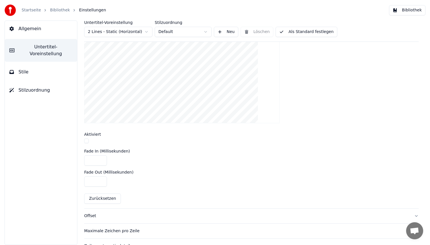
scroll to position [170, 0]
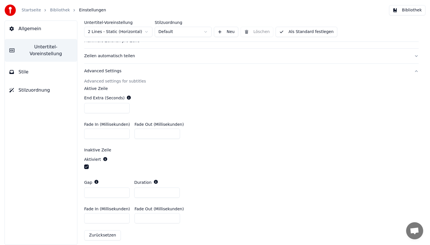
drag, startPoint x: 149, startPoint y: 134, endPoint x: 118, endPoint y: 127, distance: 31.3
click at [122, 128] on div "Fade In (Millisekunden) * Fade Out (Millisekunden) *" at bounding box center [251, 131] width 334 height 26
type input "***"
click at [301, 32] on button "Als Standard festlegen" at bounding box center [306, 32] width 62 height 10
click at [417, 7] on button "Bibliothek" at bounding box center [407, 10] width 36 height 10
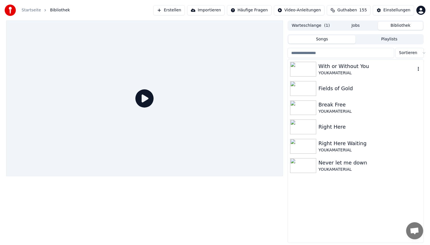
click at [345, 72] on div "YOUKAMATERIAL" at bounding box center [366, 73] width 97 height 6
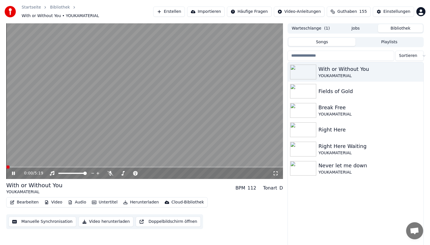
click at [41, 166] on span at bounding box center [144, 166] width 276 height 1
click at [66, 123] on video at bounding box center [144, 100] width 276 height 155
click at [130, 113] on video at bounding box center [144, 100] width 276 height 155
click at [30, 199] on button "Bearbeiten" at bounding box center [24, 202] width 33 height 8
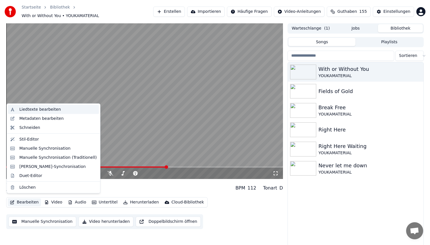
click at [52, 111] on div "Liedtexte bearbeiten" at bounding box center [39, 110] width 41 height 6
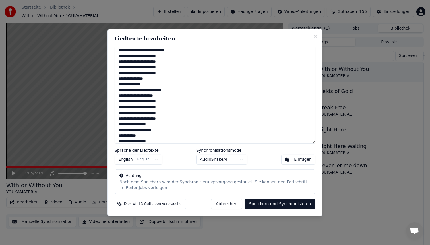
scroll to position [75, 0]
click at [118, 83] on textarea "**********" at bounding box center [215, 94] width 201 height 98
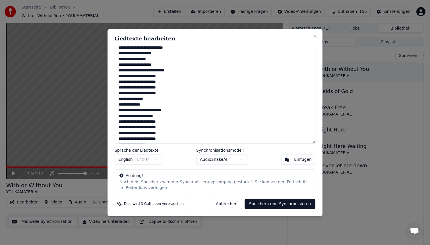
scroll to position [112, 0]
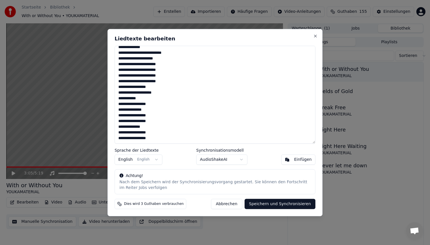
click at [143, 76] on textarea "**********" at bounding box center [215, 94] width 201 height 98
type textarea "**********"
click at [229, 201] on button "Abbrechen" at bounding box center [226, 204] width 31 height 10
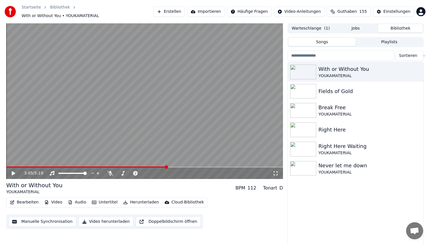
click at [22, 199] on button "Bearbeiten" at bounding box center [24, 202] width 33 height 8
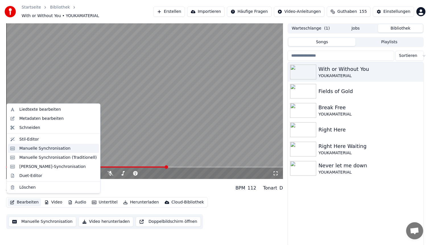
click at [43, 151] on div "Manuelle Synchronisation" at bounding box center [53, 147] width 91 height 9
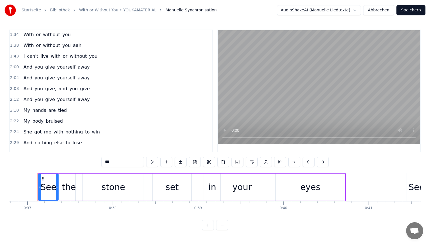
scroll to position [122, 0]
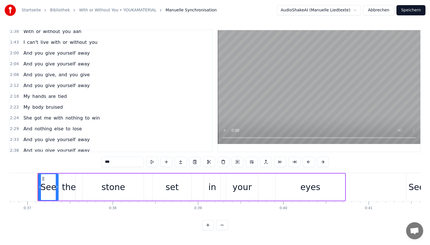
click at [28, 120] on span "She" at bounding box center [28, 118] width 10 height 7
type input "***"
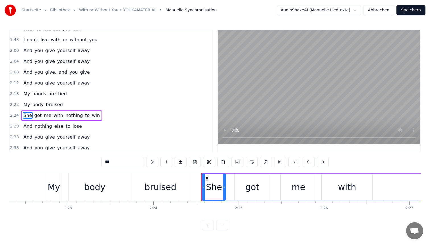
scroll to position [0, 12294]
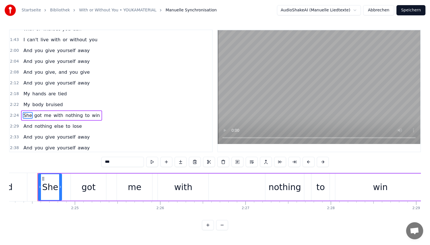
click at [371, 8] on button "Abbrechen" at bounding box center [378, 10] width 31 height 10
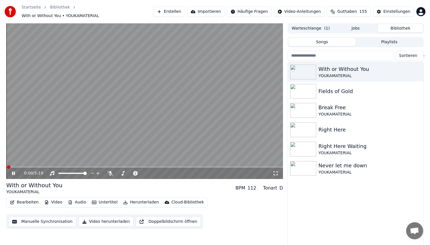
click at [14, 171] on icon at bounding box center [17, 173] width 13 height 5
click at [18, 198] on button "Bearbeiten" at bounding box center [24, 202] width 33 height 8
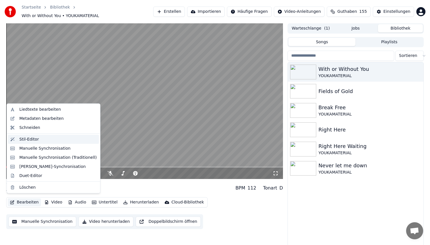
click at [39, 141] on div "Stil-Editor" at bounding box center [57, 139] width 77 height 6
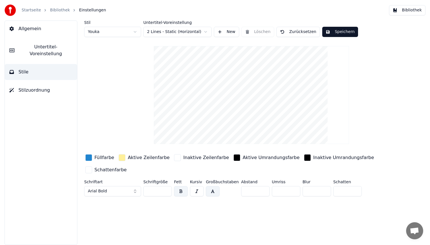
click at [54, 46] on span "Untertitel-Voreinstellung" at bounding box center [45, 50] width 53 height 14
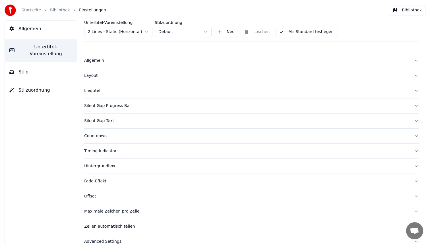
scroll to position [9, 0]
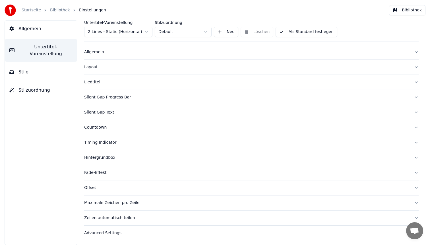
click at [122, 202] on div "Maximale Zeichen pro Zeile" at bounding box center [246, 203] width 325 height 6
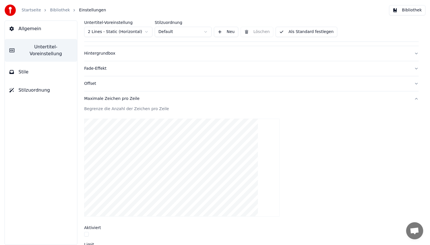
scroll to position [182, 0]
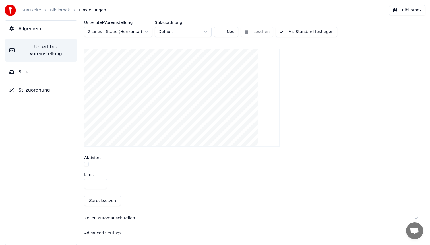
click at [120, 216] on div "Zeilen automatisch teilen" at bounding box center [246, 218] width 325 height 6
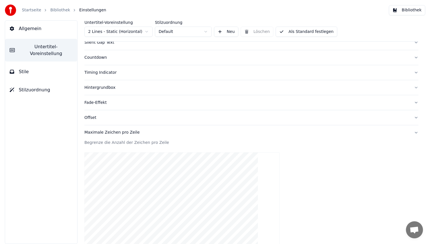
scroll to position [76, 0]
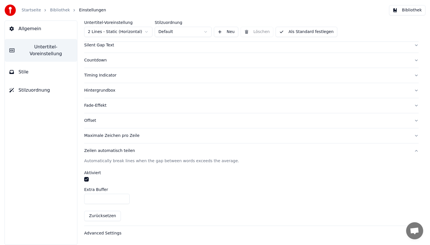
click at [86, 180] on button "button" at bounding box center [86, 179] width 5 height 5
click at [305, 34] on button "Als Standard festlegen" at bounding box center [306, 32] width 62 height 10
click at [401, 10] on button "Bibliothek" at bounding box center [407, 10] width 36 height 10
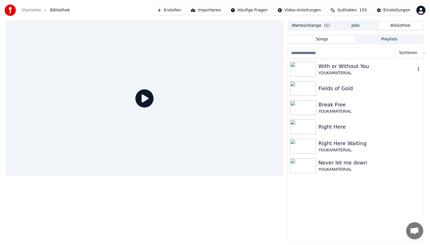
click at [332, 72] on div "YOUKAMATERIAL" at bounding box center [366, 73] width 97 height 6
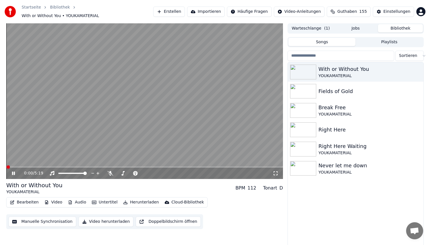
click at [21, 166] on span at bounding box center [144, 166] width 276 height 1
click at [214, 166] on span at bounding box center [144, 166] width 276 height 1
click at [234, 166] on span at bounding box center [144, 166] width 276 height 1
click at [250, 166] on span at bounding box center [144, 166] width 276 height 1
click at [192, 100] on video at bounding box center [144, 100] width 276 height 155
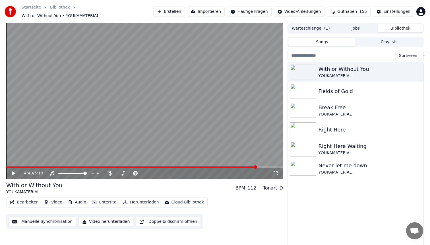
click at [106, 220] on button "Video herunterladen" at bounding box center [105, 221] width 55 height 10
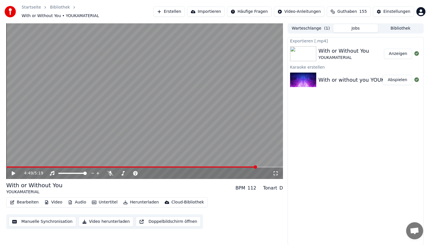
click at [399, 51] on button "Anzeigen" at bounding box center [398, 54] width 28 height 10
click at [183, 10] on button "Erstellen" at bounding box center [169, 12] width 32 height 10
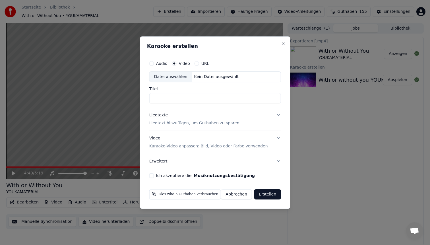
click at [177, 77] on div "Datei auswählen" at bounding box center [170, 77] width 42 height 10
type input "**********"
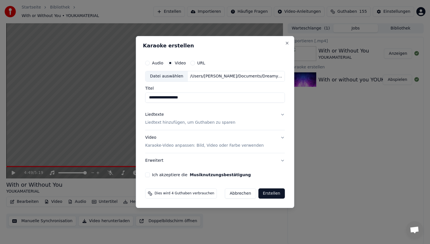
click at [177, 123] on p "Liedtext hinzufügen, um Guthaben zu sparen" at bounding box center [190, 123] width 90 height 6
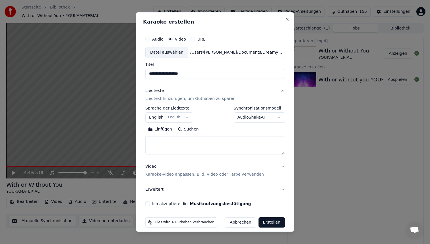
click at [171, 140] on textarea at bounding box center [215, 145] width 140 height 18
paste textarea "**********"
type textarea "**********"
click at [175, 169] on div "Video Karaoke-Video anpassen: Bild, Video oder Farbe verwenden" at bounding box center [204, 171] width 118 height 14
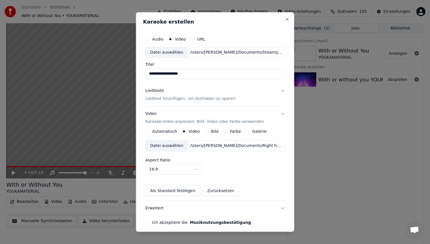
click at [213, 145] on div "/Users/[PERSON_NAME]/Documents/Right here_YOUKAMATERIAL.mp4" at bounding box center [236, 146] width 97 height 6
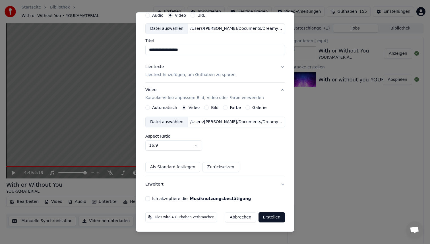
click at [150, 199] on button "Ich akzeptiere die Musiknutzungsbestätigung" at bounding box center [147, 199] width 5 height 5
click at [200, 75] on p "Liedtext hinzufügen, um Guthaben zu sparen" at bounding box center [190, 75] width 90 height 6
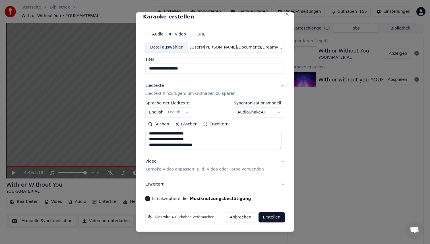
scroll to position [146, 0]
click at [273, 215] on button "Erstellen" at bounding box center [271, 218] width 26 height 10
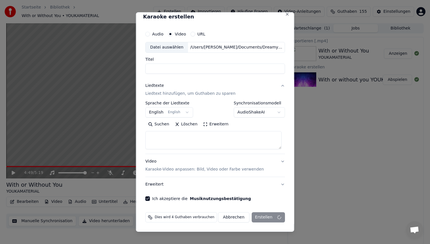
select select
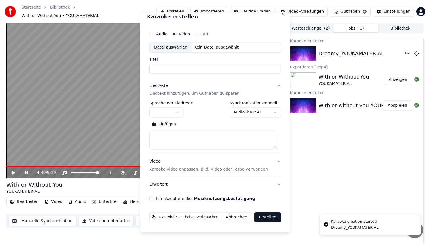
scroll to position [0, 0]
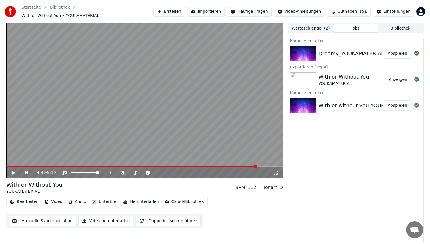
click at [401, 51] on button "Abspielen" at bounding box center [396, 54] width 29 height 10
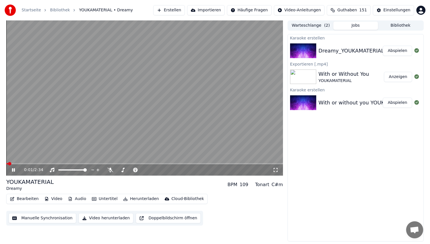
click at [129, 112] on video at bounding box center [144, 97] width 276 height 155
click at [136, 113] on video at bounding box center [144, 97] width 276 height 155
click at [28, 198] on button "Bearbeiten" at bounding box center [24, 199] width 33 height 8
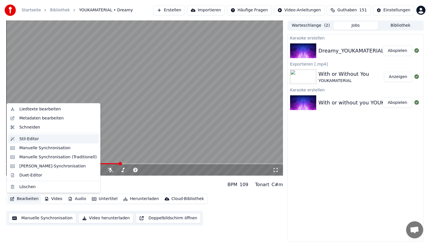
click at [38, 139] on div "Stil-Editor" at bounding box center [57, 139] width 77 height 6
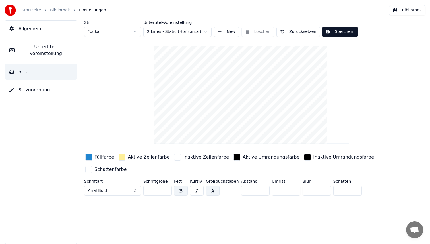
click at [52, 45] on span "Untertitel-Voreinstellung" at bounding box center [45, 50] width 53 height 14
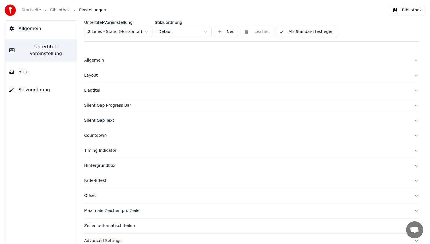
click at [113, 76] on div "Layout" at bounding box center [246, 76] width 325 height 6
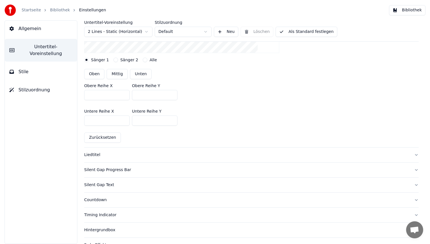
scroll to position [141, 0]
click at [143, 57] on button "Alle" at bounding box center [145, 59] width 5 height 5
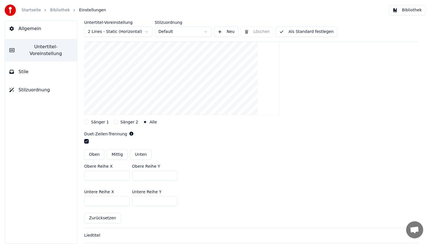
scroll to position [81, 0]
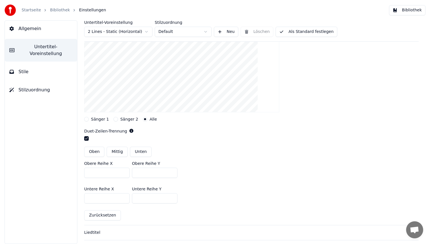
click at [87, 119] on button "Sänger 1" at bounding box center [86, 119] width 5 height 5
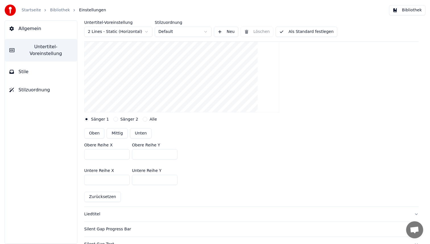
drag, startPoint x: 153, startPoint y: 180, endPoint x: 105, endPoint y: 171, distance: 49.6
click at [105, 171] on div "Untere Reihe X *** Untere Reihe Y ***" at bounding box center [251, 177] width 334 height 26
drag, startPoint x: 147, startPoint y: 155, endPoint x: 116, endPoint y: 143, distance: 32.3
click at [121, 146] on div "Obere Reihe X *** Obere Reihe Y ***" at bounding box center [251, 152] width 334 height 26
click at [105, 198] on button "Zurücksetzen" at bounding box center [102, 197] width 37 height 10
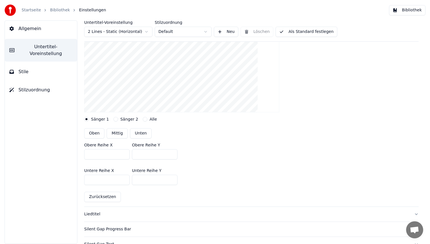
drag, startPoint x: 141, startPoint y: 181, endPoint x: 107, endPoint y: 177, distance: 35.1
click at [111, 177] on div "Untere Reihe X *** Untere Reihe Y ***" at bounding box center [251, 177] width 334 height 26
type input "***"
click at [144, 154] on input "***" at bounding box center [154, 154] width 45 height 10
type input "***"
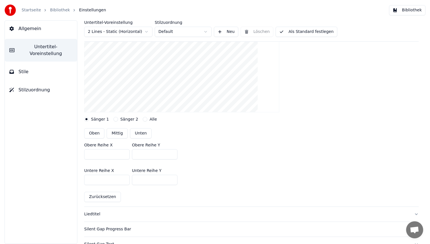
click at [310, 34] on button "Als Standard festlegen" at bounding box center [306, 32] width 62 height 10
click at [404, 9] on button "Bibliothek" at bounding box center [407, 10] width 36 height 10
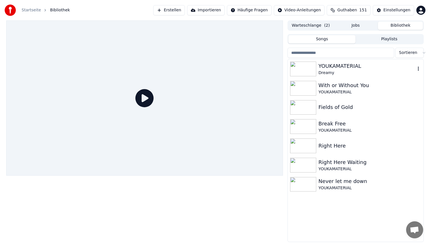
click at [339, 71] on div "Dreamy" at bounding box center [366, 73] width 97 height 6
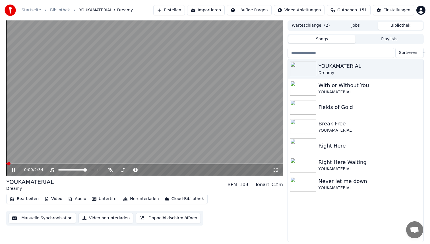
click at [39, 164] on span at bounding box center [144, 163] width 276 height 1
click at [19, 200] on button "Bearbeiten" at bounding box center [24, 199] width 33 height 8
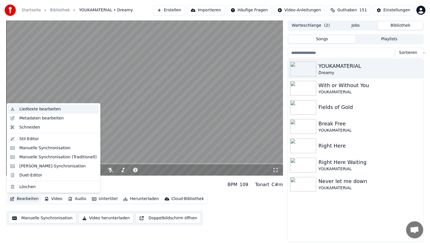
click at [39, 108] on div "Liedtexte bearbeiten" at bounding box center [39, 110] width 41 height 6
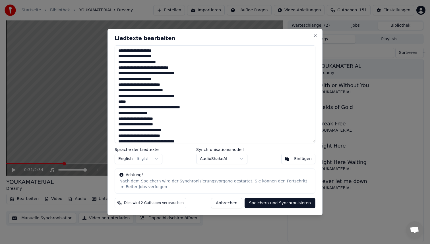
click at [157, 73] on textarea "**********" at bounding box center [215, 94] width 201 height 98
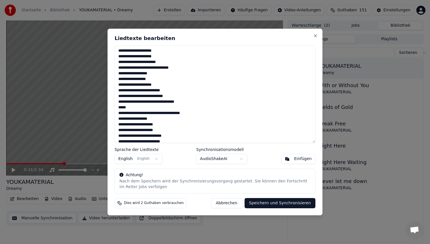
click at [158, 113] on textarea "**********" at bounding box center [215, 94] width 201 height 98
click at [159, 101] on textarea "**********" at bounding box center [215, 94] width 201 height 98
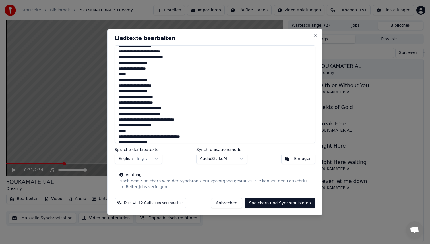
scroll to position [39, 0]
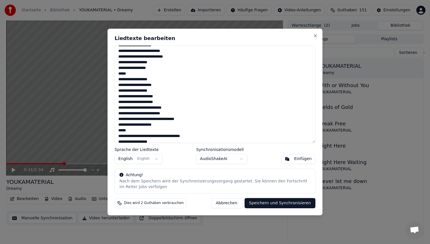
click at [158, 118] on textarea "**********" at bounding box center [215, 94] width 201 height 98
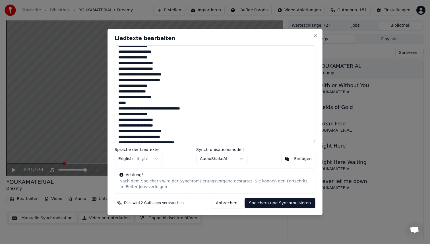
scroll to position [89, 0]
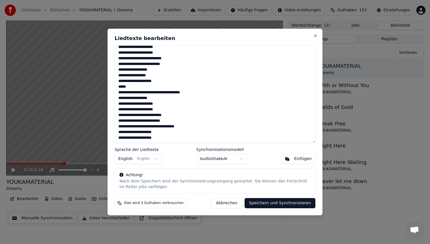
click at [158, 92] on textarea "**********" at bounding box center [215, 94] width 201 height 98
click at [159, 132] on textarea "**********" at bounding box center [215, 94] width 201 height 98
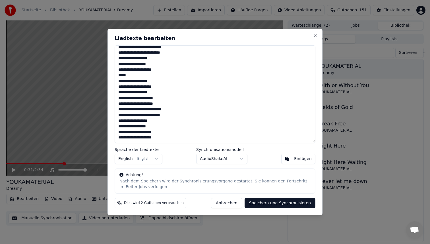
type textarea "**********"
click at [261, 202] on button "Speichern und Synchronisieren" at bounding box center [279, 203] width 71 height 10
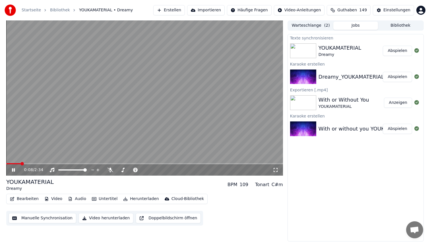
click at [20, 164] on span at bounding box center [13, 163] width 14 height 1
click at [20, 164] on span at bounding box center [17, 163] width 22 height 1
click at [151, 155] on video at bounding box center [144, 97] width 276 height 155
click at [169, 163] on video at bounding box center [144, 97] width 276 height 155
click at [153, 163] on video at bounding box center [144, 97] width 276 height 155
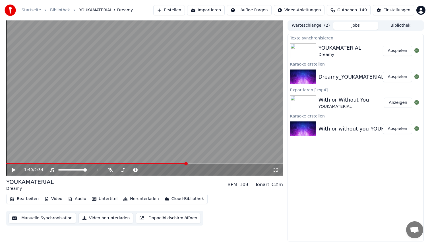
click at [153, 164] on span at bounding box center [96, 163] width 180 height 1
click at [135, 96] on video at bounding box center [144, 97] width 276 height 155
click at [169, 114] on video at bounding box center [144, 97] width 276 height 155
click at [103, 163] on video at bounding box center [144, 97] width 276 height 155
click at [97, 165] on div "2:30 / 2:34" at bounding box center [144, 170] width 276 height 11
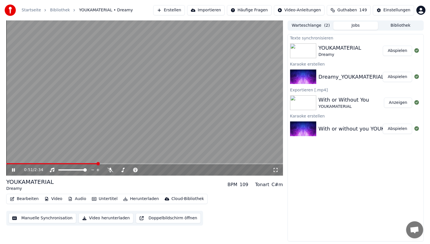
click at [97, 164] on span at bounding box center [51, 163] width 91 height 1
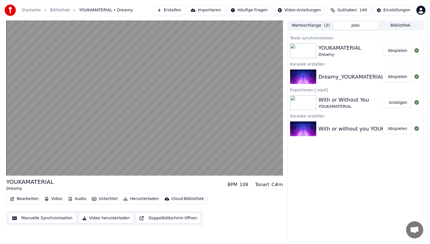
click at [170, 92] on video at bounding box center [144, 97] width 276 height 155
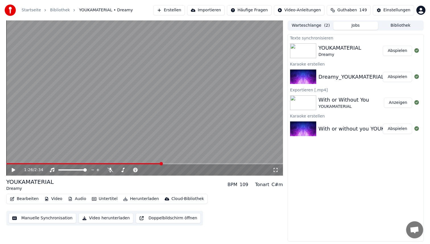
click at [23, 201] on button "Bearbeiten" at bounding box center [24, 199] width 33 height 8
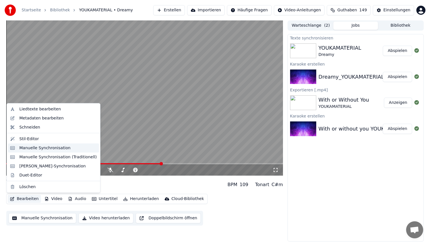
click at [49, 150] on div "Manuelle Synchronisation" at bounding box center [44, 148] width 51 height 6
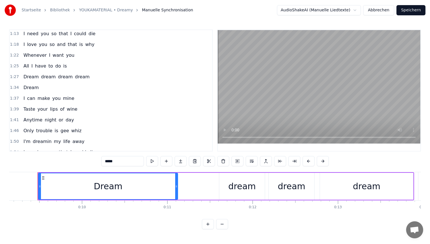
scroll to position [184, 0]
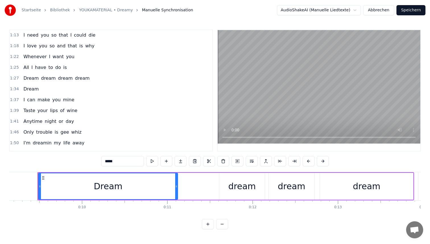
click at [23, 68] on span "All" at bounding box center [26, 67] width 7 height 7
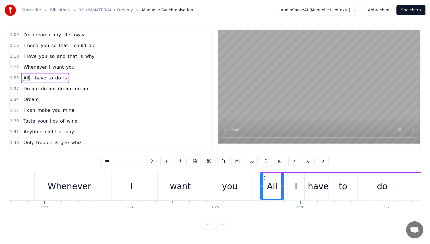
scroll to position [0, 7262]
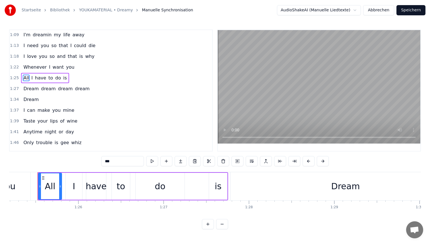
click at [100, 185] on div "have" at bounding box center [96, 186] width 21 height 13
type input "****"
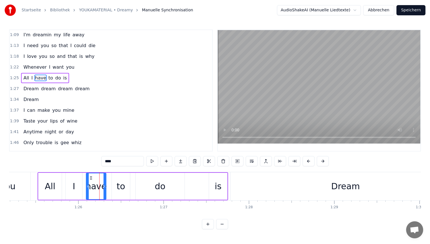
scroll to position [161, 0]
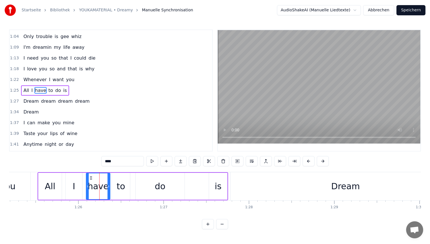
drag, startPoint x: 105, startPoint y: 185, endPoint x: 109, endPoint y: 185, distance: 4.0
click at [109, 185] on icon at bounding box center [108, 186] width 2 height 5
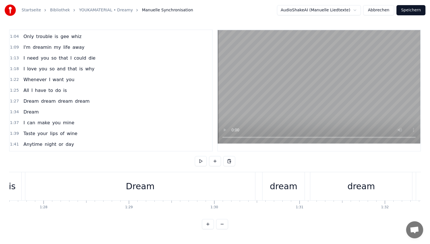
scroll to position [0, 7444]
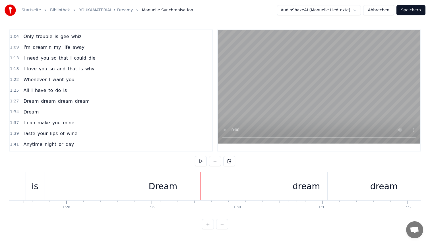
drag, startPoint x: 276, startPoint y: 182, endPoint x: 250, endPoint y: 182, distance: 25.9
click at [250, 182] on div "Dream" at bounding box center [163, 186] width 230 height 28
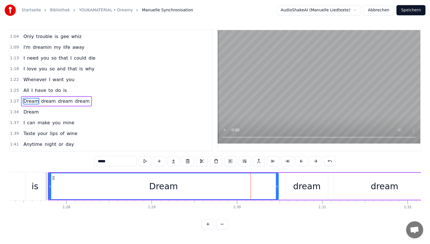
scroll to position [172, 0]
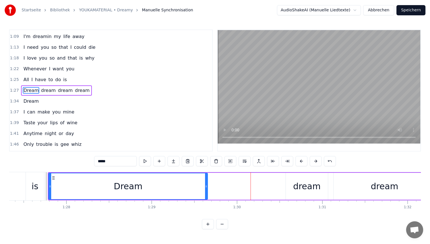
drag, startPoint x: 277, startPoint y: 183, endPoint x: 207, endPoint y: 183, distance: 70.5
click at [207, 183] on div at bounding box center [206, 187] width 2 height 26
click at [220, 198] on div "Dream dream dream dream" at bounding box center [334, 186] width 572 height 28
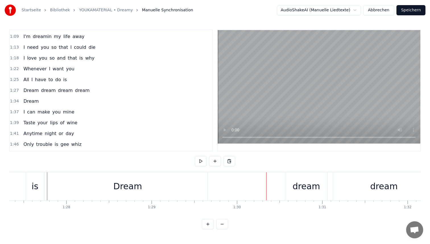
click at [290, 187] on div "dream" at bounding box center [306, 186] width 42 height 28
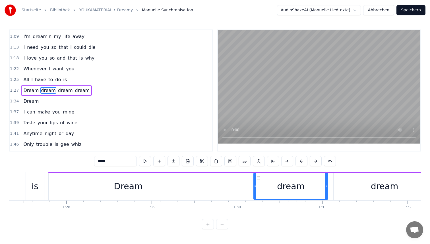
drag, startPoint x: 288, startPoint y: 184, endPoint x: 255, endPoint y: 184, distance: 32.1
click at [255, 184] on icon at bounding box center [255, 186] width 2 height 5
drag, startPoint x: 295, startPoint y: 186, endPoint x: 268, endPoint y: 186, distance: 27.0
click at [268, 186] on div "dream" at bounding box center [291, 187] width 74 height 26
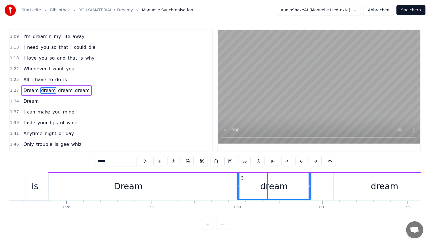
drag, startPoint x: 258, startPoint y: 177, endPoint x: 241, endPoint y: 177, distance: 16.8
click at [241, 177] on icon at bounding box center [241, 178] width 5 height 5
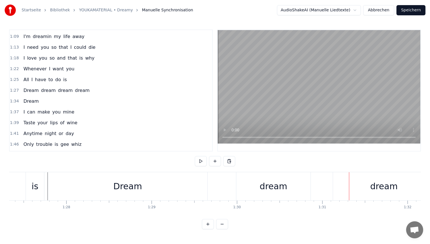
click at [365, 183] on div "dream" at bounding box center [384, 186] width 102 height 28
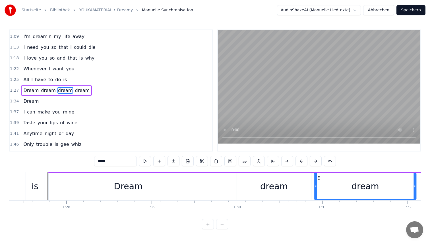
drag, startPoint x: 338, startPoint y: 178, endPoint x: 318, endPoint y: 178, distance: 19.9
click at [318, 178] on circle at bounding box center [318, 178] width 0 height 0
drag, startPoint x: 413, startPoint y: 182, endPoint x: 390, endPoint y: 182, distance: 22.7
click at [413, 182] on div at bounding box center [414, 187] width 2 height 26
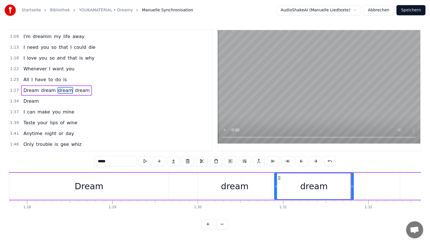
scroll to position [0, 7496]
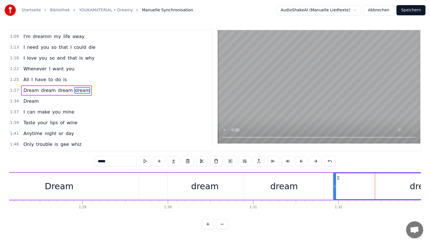
scroll to position [0, 7513]
drag, startPoint x: 391, startPoint y: 176, endPoint x: 330, endPoint y: 178, distance: 61.1
click at [330, 178] on icon at bounding box center [331, 178] width 5 height 5
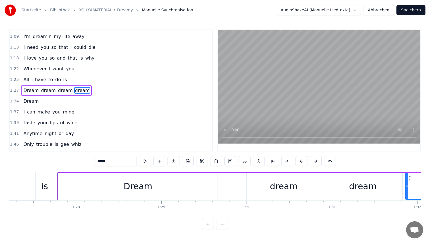
scroll to position [0, 7336]
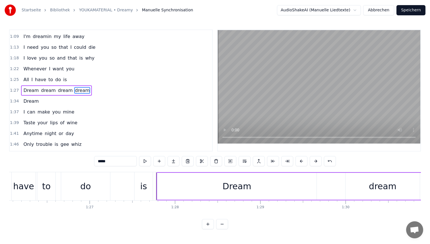
click at [153, 199] on div "All I have to do is" at bounding box center [59, 186] width 190 height 28
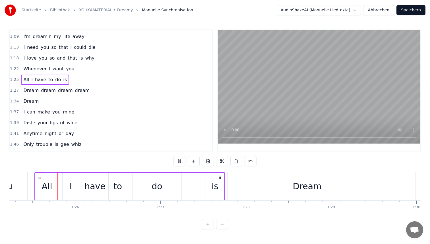
scroll to position [0, 7262]
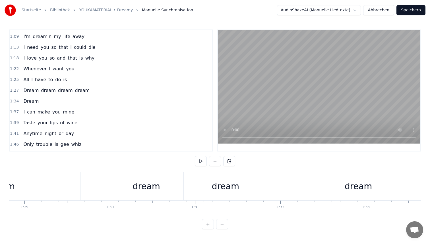
scroll to position [0, 7566]
click at [161, 185] on div "dream" at bounding box center [152, 186] width 28 height 13
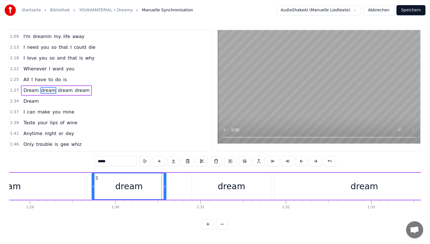
drag, startPoint x: 119, startPoint y: 178, endPoint x: 95, endPoint y: 177, distance: 23.3
click at [95, 177] on icon at bounding box center [96, 178] width 5 height 5
click at [203, 182] on div "dream" at bounding box center [231, 186] width 79 height 27
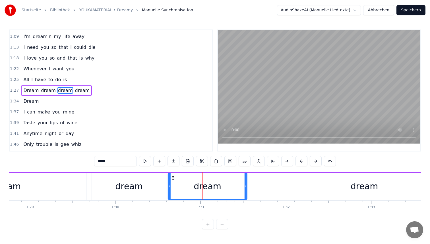
drag, startPoint x: 197, startPoint y: 177, endPoint x: 172, endPoint y: 177, distance: 24.2
click at [172, 177] on icon at bounding box center [172, 178] width 5 height 5
click at [314, 188] on div "dream" at bounding box center [364, 186] width 180 height 27
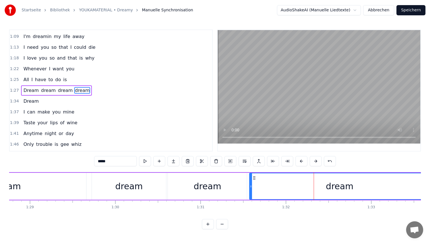
drag, startPoint x: 278, startPoint y: 178, endPoint x: 254, endPoint y: 178, distance: 24.7
click at [254, 178] on icon at bounding box center [254, 178] width 5 height 5
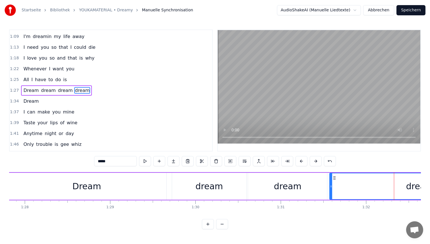
scroll to position [0, 7413]
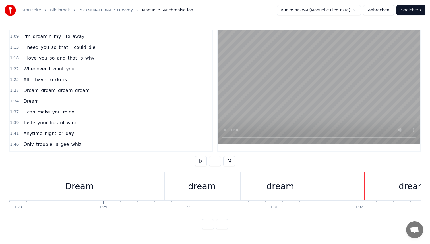
scroll to position [0, 7473]
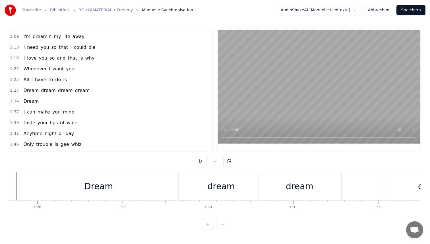
click at [297, 194] on div "dream" at bounding box center [299, 186] width 79 height 28
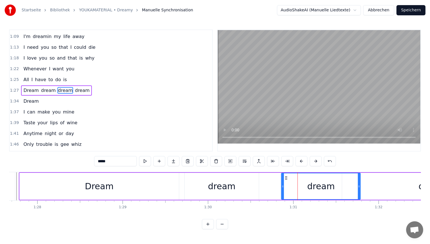
drag, startPoint x: 265, startPoint y: 178, endPoint x: 286, endPoint y: 179, distance: 20.8
click at [286, 179] on icon at bounding box center [286, 178] width 5 height 5
click at [210, 181] on div "dream" at bounding box center [222, 186] width 28 height 13
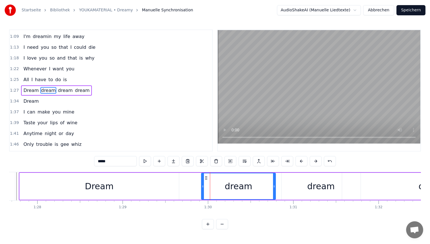
drag, startPoint x: 189, startPoint y: 177, endPoint x: 206, endPoint y: 176, distance: 16.8
click at [206, 176] on div "dream" at bounding box center [238, 187] width 74 height 26
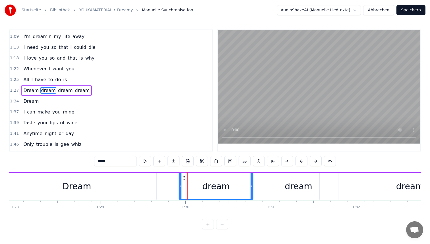
scroll to position [0, 7499]
click at [296, 183] on div "dream" at bounding box center [295, 186] width 28 height 13
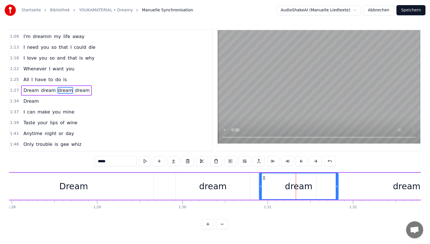
drag, startPoint x: 259, startPoint y: 177, endPoint x: 263, endPoint y: 177, distance: 3.4
click at [263, 177] on icon at bounding box center [263, 178] width 5 height 5
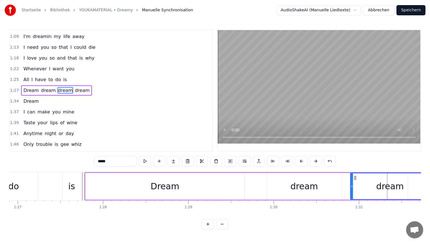
scroll to position [0, 7358]
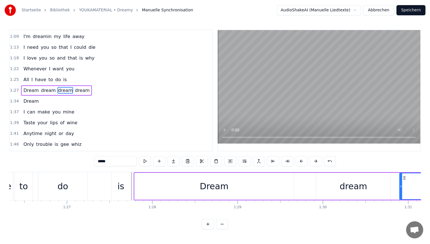
click at [131, 198] on div "All I have to do is" at bounding box center [36, 186] width 190 height 28
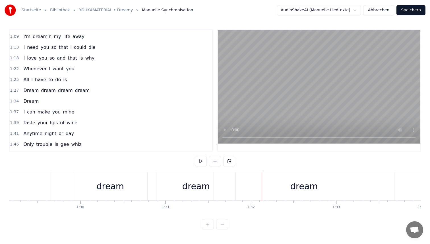
scroll to position [0, 7598]
click at [108, 181] on div "dream" at bounding box center [113, 186] width 28 height 13
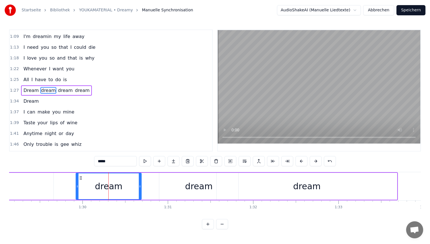
drag, startPoint x: 148, startPoint y: 177, endPoint x: 138, endPoint y: 177, distance: 9.7
click at [139, 177] on div at bounding box center [140, 187] width 2 height 26
click at [182, 178] on div "dream" at bounding box center [198, 186] width 79 height 27
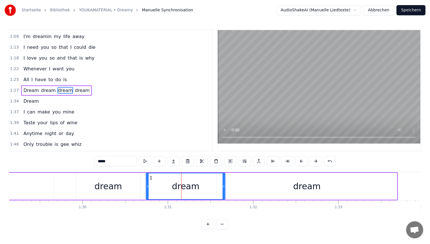
drag, startPoint x: 164, startPoint y: 178, endPoint x: 151, endPoint y: 178, distance: 13.1
click at [151, 178] on icon at bounding box center [151, 178] width 5 height 5
click at [269, 182] on div "dream" at bounding box center [307, 186] width 180 height 27
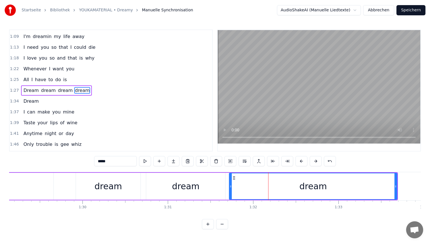
drag, startPoint x: 217, startPoint y: 180, endPoint x: 229, endPoint y: 178, distance: 12.6
click at [229, 178] on div at bounding box center [230, 187] width 2 height 26
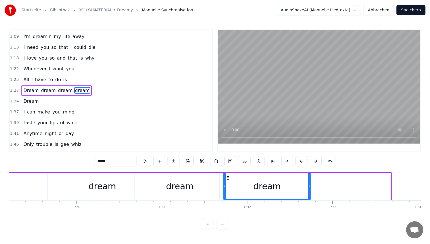
drag, startPoint x: 388, startPoint y: 179, endPoint x: 308, endPoint y: 185, distance: 80.3
click at [308, 185] on div at bounding box center [309, 187] width 2 height 26
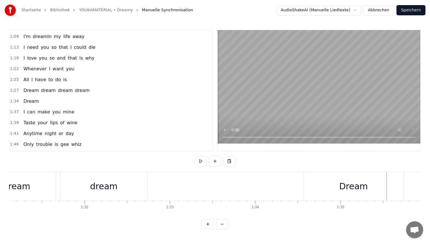
scroll to position [0, 7762]
click at [90, 186] on div "dream" at bounding box center [109, 186] width 88 height 28
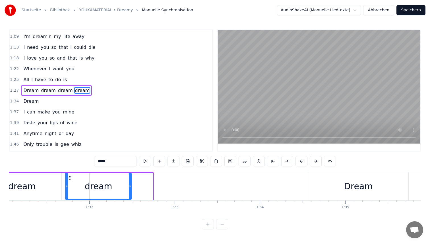
drag, startPoint x: 151, startPoint y: 182, endPoint x: 129, endPoint y: 182, distance: 21.6
click at [129, 182] on div at bounding box center [130, 187] width 2 height 26
click at [345, 179] on div "Dream" at bounding box center [358, 186] width 100 height 28
type input "*****"
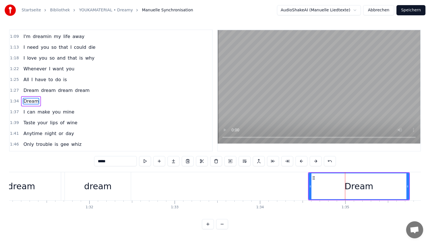
scroll to position [182, 0]
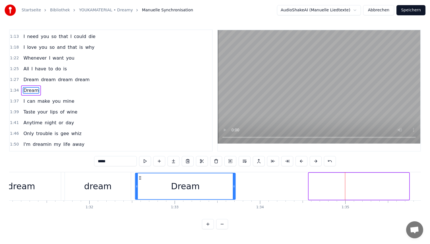
drag, startPoint x: 313, startPoint y: 178, endPoint x: 139, endPoint y: 189, distance: 173.9
click at [139, 189] on div "Dream" at bounding box center [185, 187] width 99 height 26
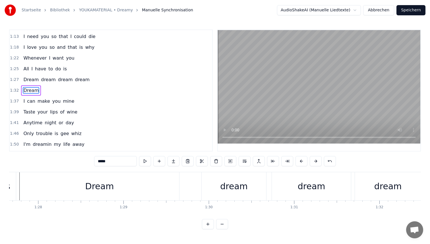
scroll to position [0, 7455]
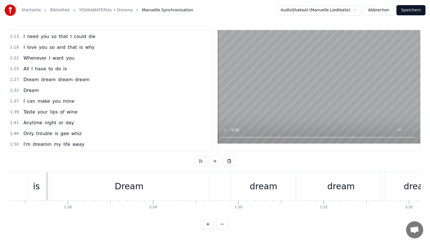
scroll to position [0, 7425]
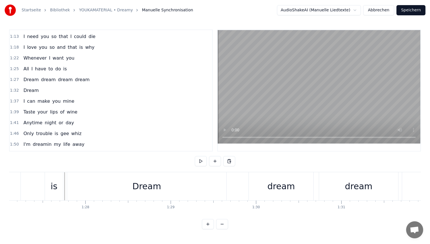
click at [268, 181] on div "dream" at bounding box center [281, 186] width 64 height 28
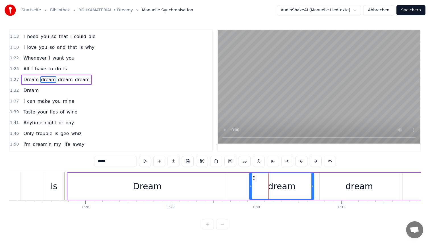
scroll to position [172, 0]
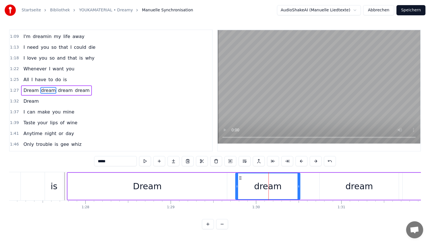
drag, startPoint x: 254, startPoint y: 178, endPoint x: 238, endPoint y: 176, distance: 16.0
click at [238, 176] on icon at bounding box center [240, 178] width 5 height 5
click at [336, 182] on div "dream" at bounding box center [358, 186] width 79 height 27
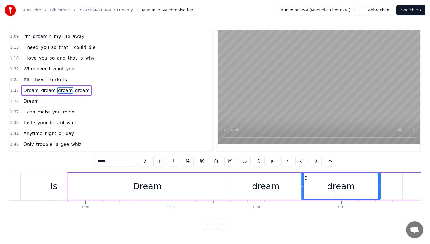
drag, startPoint x: 324, startPoint y: 176, endPoint x: 305, endPoint y: 176, distance: 18.2
click at [305, 176] on icon at bounding box center [306, 178] width 5 height 5
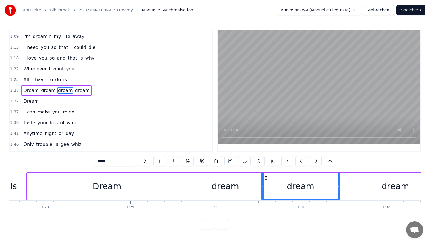
scroll to position [0, 7467]
click at [380, 181] on div "dream" at bounding box center [394, 186] width 66 height 27
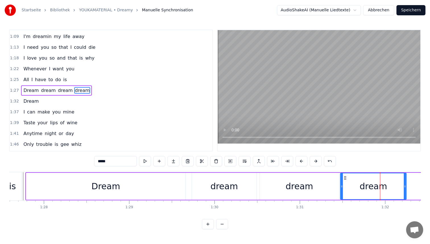
drag, startPoint x: 364, startPoint y: 177, endPoint x: 344, endPoint y: 176, distance: 20.8
click at [344, 176] on icon at bounding box center [345, 178] width 5 height 5
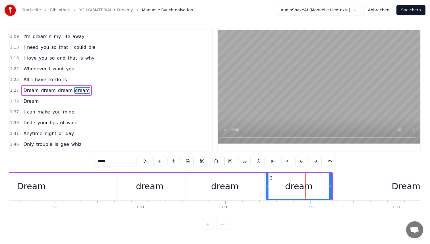
scroll to position [0, 7574]
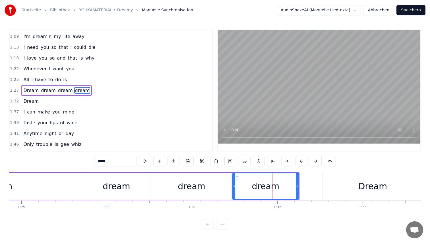
click at [209, 195] on div "dream" at bounding box center [191, 186] width 79 height 27
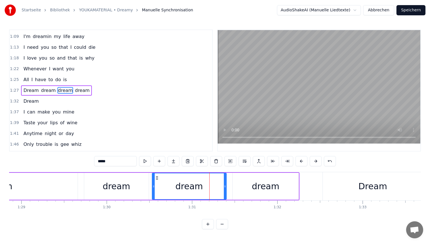
drag, startPoint x: 229, startPoint y: 187, endPoint x: 224, endPoint y: 187, distance: 4.8
click at [224, 187] on icon at bounding box center [225, 186] width 2 height 5
click at [362, 179] on div "Dream" at bounding box center [372, 186] width 100 height 28
type input "*****"
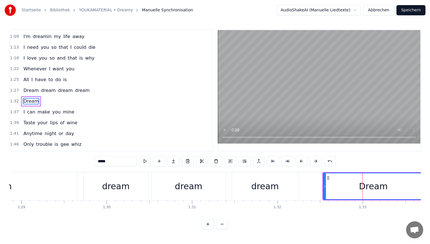
scroll to position [182, 0]
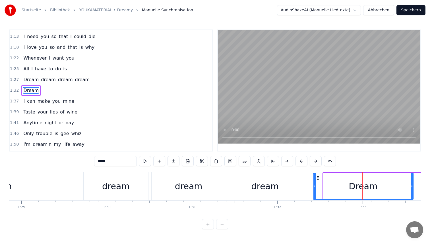
drag, startPoint x: 328, startPoint y: 176, endPoint x: 316, endPoint y: 176, distance: 11.9
click at [316, 176] on icon at bounding box center [317, 178] width 5 height 5
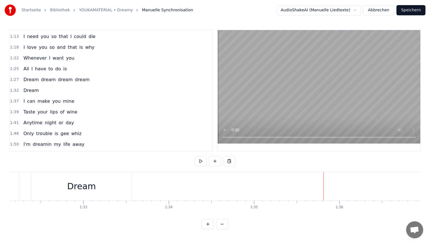
scroll to position [0, 7849]
click at [105, 191] on div "Dream" at bounding box center [86, 186] width 100 height 28
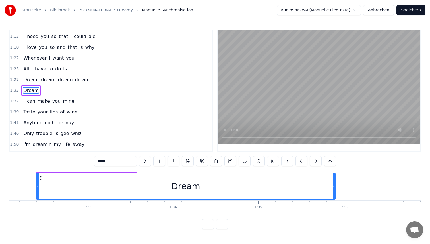
drag, startPoint x: 134, startPoint y: 181, endPoint x: 333, endPoint y: 176, distance: 198.7
click at [333, 176] on div at bounding box center [333, 187] width 2 height 26
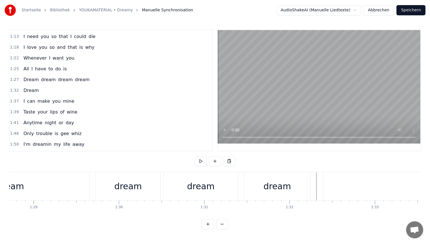
scroll to position [0, 7559]
click at [190, 192] on div "dream" at bounding box center [204, 186] width 74 height 28
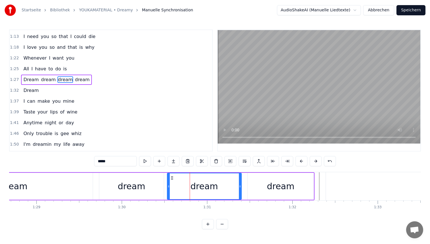
scroll to position [172, 0]
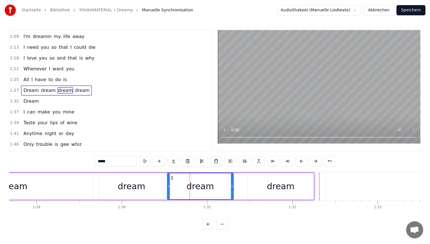
drag, startPoint x: 239, startPoint y: 177, endPoint x: 231, endPoint y: 177, distance: 8.0
click at [231, 177] on div at bounding box center [232, 187] width 2 height 26
click at [279, 181] on div "dream" at bounding box center [281, 186] width 28 height 13
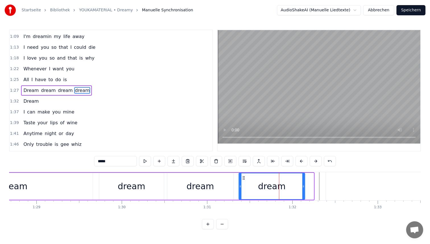
drag, startPoint x: 252, startPoint y: 176, endPoint x: 244, endPoint y: 176, distance: 8.5
click at [244, 176] on icon at bounding box center [243, 178] width 5 height 5
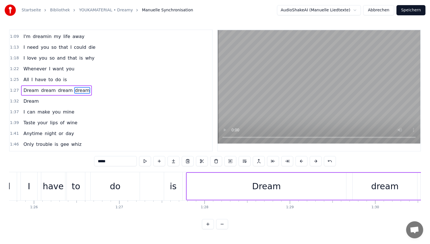
scroll to position [0, 7287]
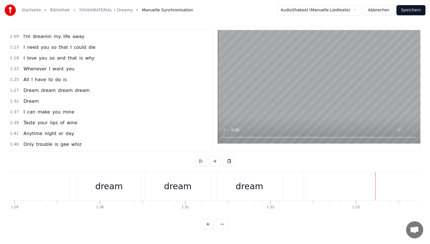
scroll to position [0, 7484]
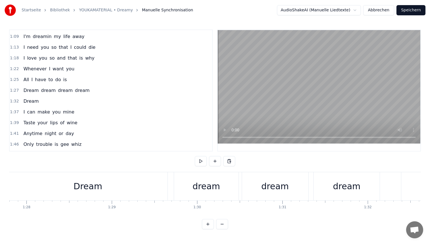
click at [206, 192] on div "dream" at bounding box center [206, 186] width 28 height 13
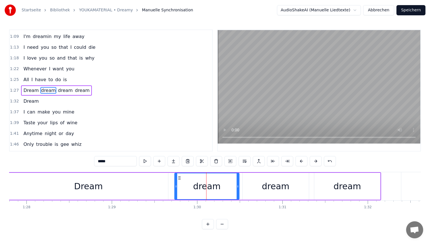
click at [160, 180] on div "Dream" at bounding box center [88, 186] width 159 height 27
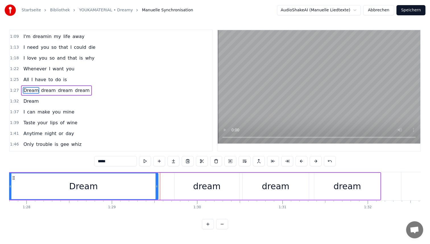
drag, startPoint x: 166, startPoint y: 181, endPoint x: 155, endPoint y: 181, distance: 10.5
click at [155, 181] on div at bounding box center [156, 187] width 2 height 26
click at [184, 183] on div "dream" at bounding box center [206, 186] width 64 height 27
type input "*****"
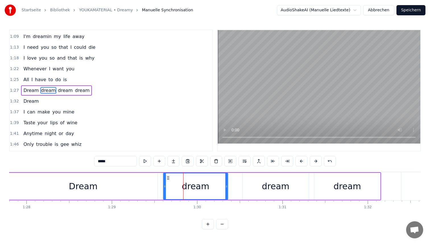
drag, startPoint x: 179, startPoint y: 176, endPoint x: 168, endPoint y: 176, distance: 11.1
click at [168, 176] on icon at bounding box center [168, 178] width 5 height 5
drag, startPoint x: 226, startPoint y: 180, endPoint x: 220, endPoint y: 180, distance: 6.8
click at [220, 180] on div at bounding box center [220, 187] width 2 height 26
click at [252, 185] on div "dream" at bounding box center [275, 186] width 66 height 27
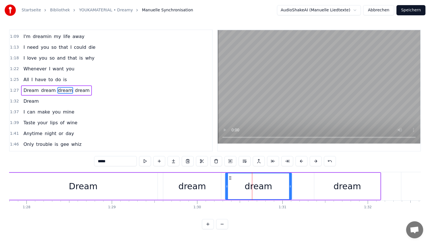
drag, startPoint x: 247, startPoint y: 178, endPoint x: 230, endPoint y: 178, distance: 17.0
click at [230, 178] on circle at bounding box center [229, 178] width 0 height 0
click at [340, 181] on div "dream" at bounding box center [347, 186] width 28 height 13
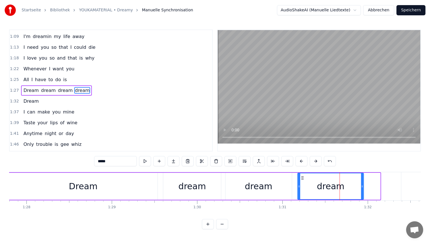
drag, startPoint x: 319, startPoint y: 178, endPoint x: 302, endPoint y: 178, distance: 16.5
click at [302, 178] on icon at bounding box center [302, 178] width 5 height 5
click at [268, 185] on div "dream" at bounding box center [259, 186] width 28 height 13
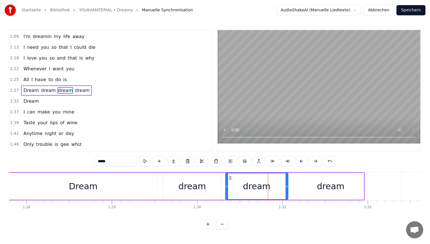
drag, startPoint x: 289, startPoint y: 185, endPoint x: 286, endPoint y: 185, distance: 3.7
click at [286, 185] on icon at bounding box center [286, 186] width 2 height 5
click at [231, 178] on circle at bounding box center [231, 178] width 0 height 0
click at [314, 182] on div "dream" at bounding box center [330, 186] width 66 height 27
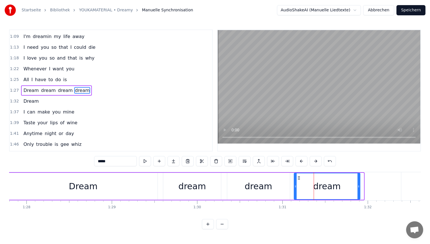
drag, startPoint x: 301, startPoint y: 176, endPoint x: 298, endPoint y: 176, distance: 3.7
click at [298, 176] on icon at bounding box center [298, 178] width 5 height 5
drag, startPoint x: 358, startPoint y: 178, endPoint x: 346, endPoint y: 178, distance: 11.9
click at [347, 178] on div at bounding box center [348, 187] width 2 height 26
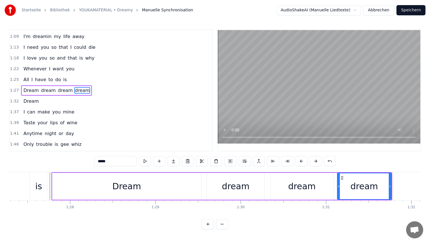
scroll to position [0, 7438]
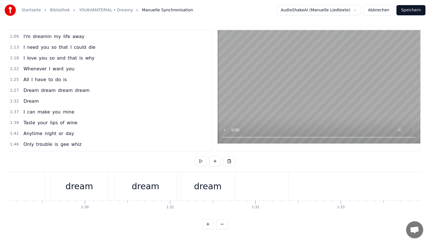
scroll to position [0, 7584]
click at [207, 184] on div "dream" at bounding box center [220, 186] width 54 height 28
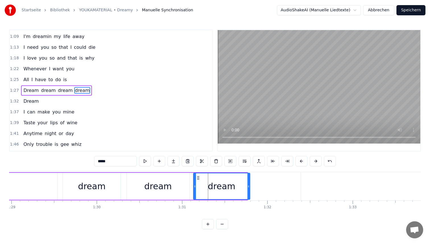
click at [247, 181] on div at bounding box center [248, 187] width 2 height 26
click at [417, 9] on button "Speichern" at bounding box center [410, 10] width 29 height 10
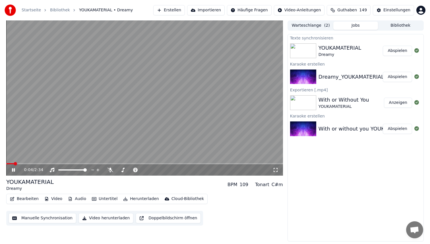
click at [77, 163] on span at bounding box center [144, 163] width 276 height 1
click at [111, 217] on button "Video herunterladen" at bounding box center [105, 218] width 55 height 10
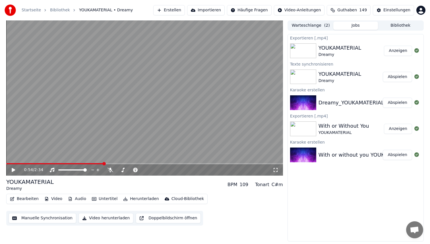
click at [393, 52] on button "Anzeigen" at bounding box center [398, 51] width 28 height 10
click at [24, 200] on button "Bearbeiten" at bounding box center [24, 199] width 33 height 8
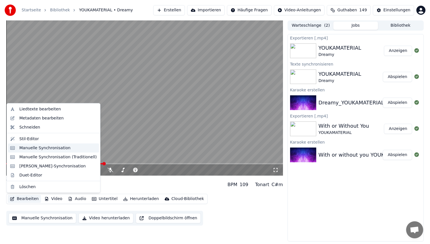
click at [47, 146] on div "Manuelle Synchronisation" at bounding box center [44, 148] width 51 height 6
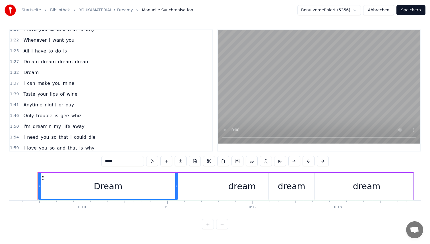
scroll to position [192, 0]
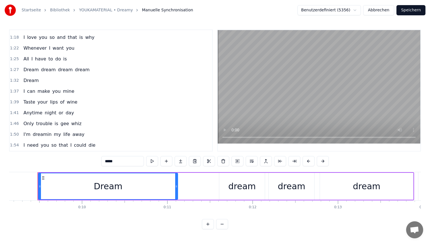
click at [42, 68] on span "dream" at bounding box center [48, 69] width 16 height 7
type input "*****"
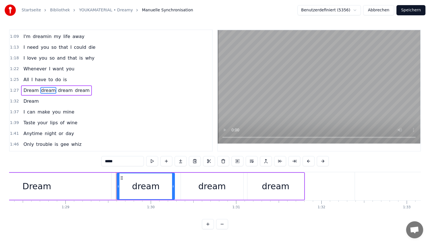
scroll to position [0, 7521]
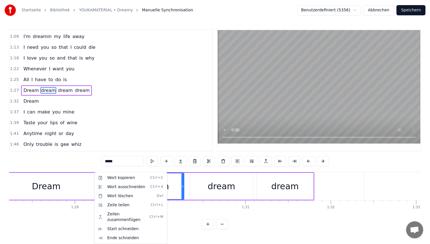
click at [205, 190] on html "Startseite Bibliothek YOUKAMATERIAL • Dreamy Manuelle Synchronisation Benutzerd…" at bounding box center [215, 119] width 430 height 239
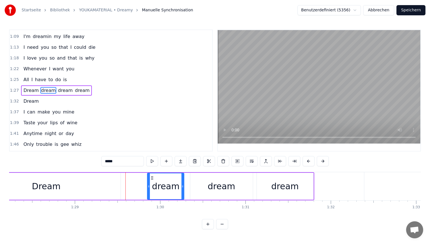
drag, startPoint x: 128, startPoint y: 184, endPoint x: 149, endPoint y: 184, distance: 21.0
click at [149, 184] on div at bounding box center [148, 187] width 2 height 26
click at [203, 186] on div "dream" at bounding box center [221, 186] width 63 height 27
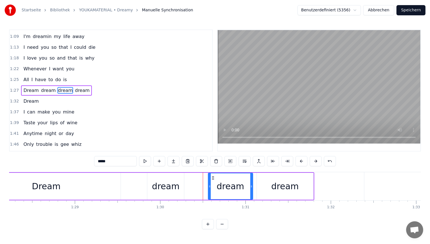
drag, startPoint x: 191, startPoint y: 182, endPoint x: 211, endPoint y: 183, distance: 19.3
click at [211, 183] on div at bounding box center [209, 187] width 2 height 26
click at [287, 190] on div "dream" at bounding box center [285, 186] width 28 height 13
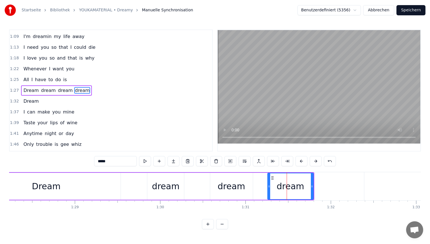
drag, startPoint x: 258, startPoint y: 182, endPoint x: 269, endPoint y: 182, distance: 10.8
click at [269, 182] on div at bounding box center [269, 187] width 2 height 26
click at [232, 180] on div "dream" at bounding box center [231, 186] width 28 height 13
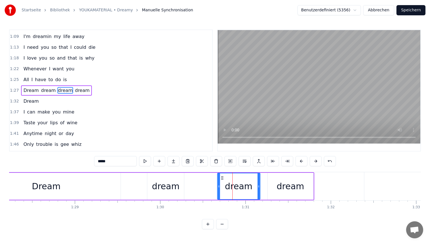
drag, startPoint x: 213, startPoint y: 178, endPoint x: 221, endPoint y: 178, distance: 8.0
click at [221, 178] on icon at bounding box center [222, 178] width 5 height 5
click at [179, 182] on div "dream" at bounding box center [165, 186] width 37 height 27
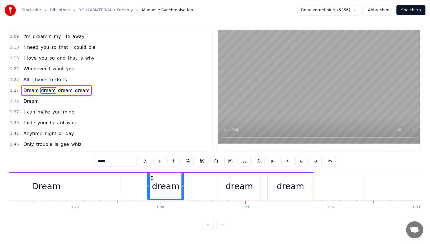
drag, startPoint x: 182, startPoint y: 181, endPoint x: 190, endPoint y: 181, distance: 8.0
click at [184, 181] on div at bounding box center [182, 187] width 2 height 26
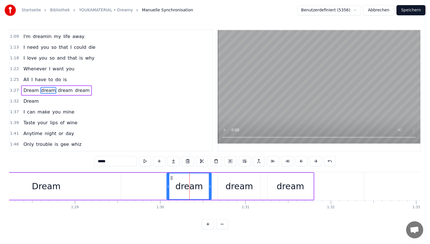
drag, startPoint x: 151, startPoint y: 177, endPoint x: 170, endPoint y: 177, distance: 19.0
click at [170, 177] on icon at bounding box center [171, 178] width 5 height 5
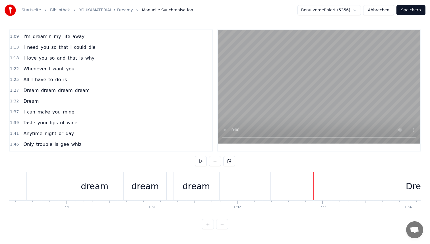
scroll to position [0, 7604]
click at [117, 186] on div "dream" at bounding box center [105, 186] width 45 height 28
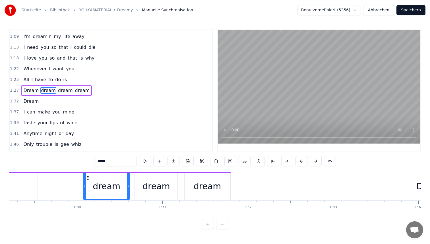
click at [128, 184] on div at bounding box center [128, 187] width 2 height 26
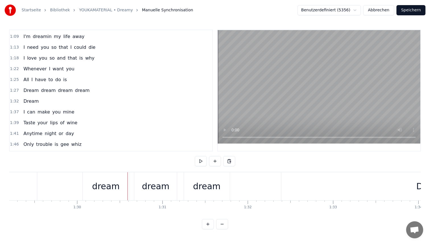
click at [405, 12] on button "Speichern" at bounding box center [410, 10] width 29 height 10
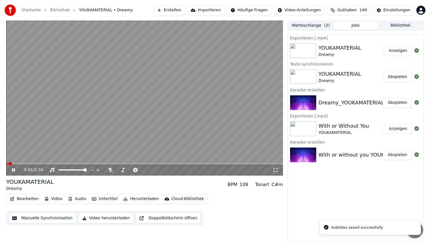
click at [127, 198] on button "Herunterladen" at bounding box center [141, 199] width 40 height 8
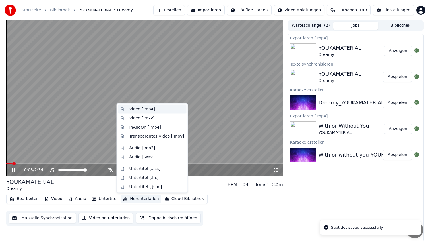
click at [151, 108] on div "Video [.mp4]" at bounding box center [142, 110] width 26 height 6
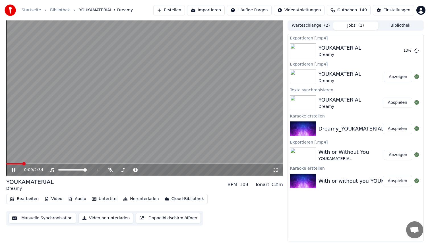
click at [13, 170] on icon at bounding box center [17, 170] width 13 height 5
